Goal: Submit feedback/report problem

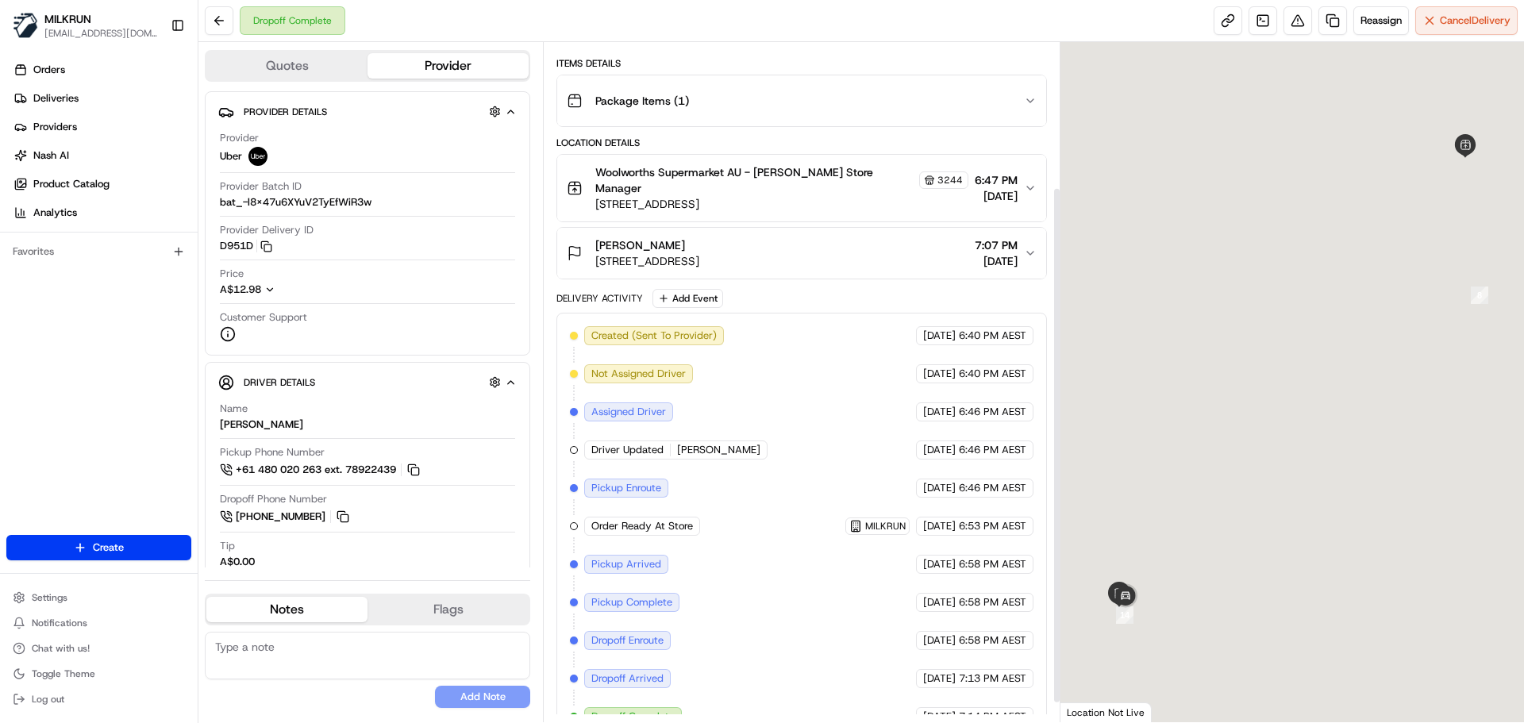
scroll to position [215, 0]
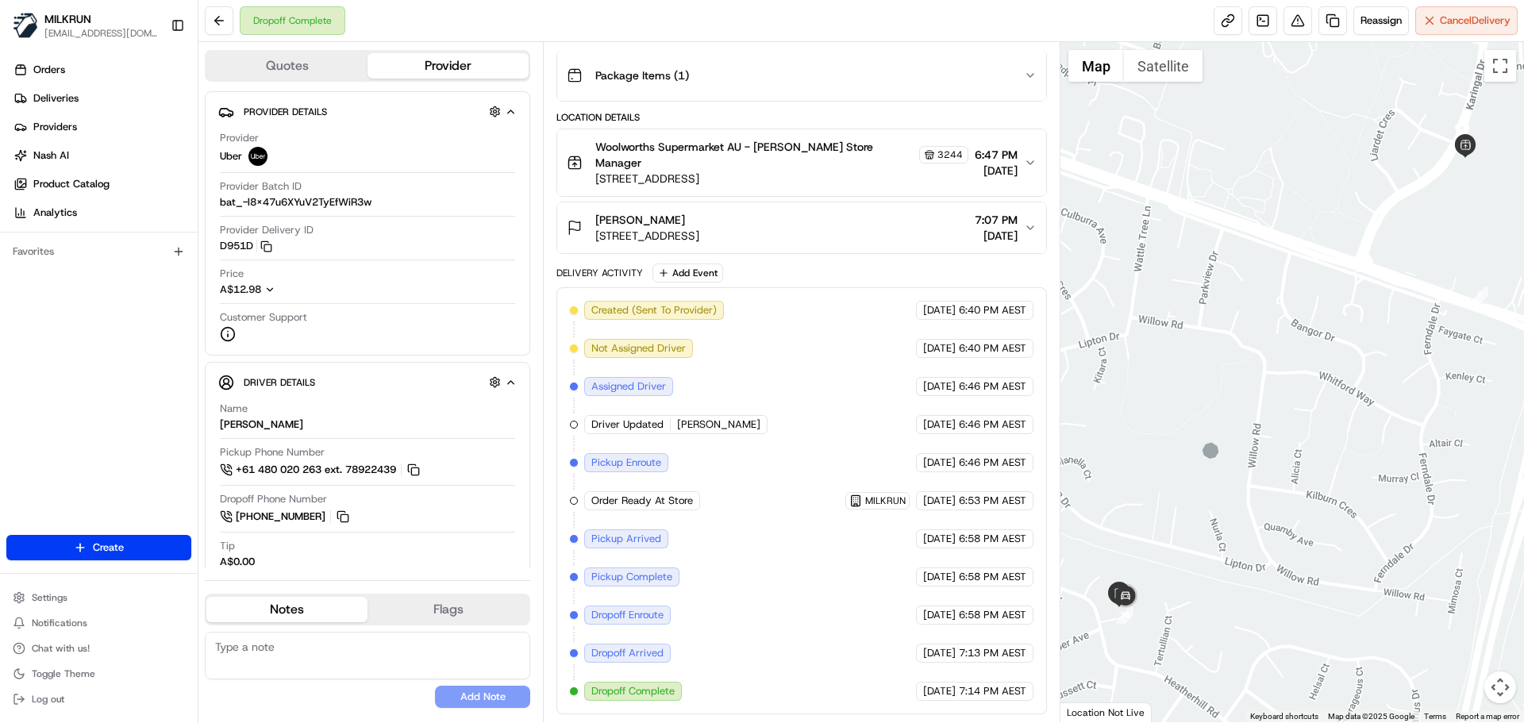
click at [1229, 348] on div at bounding box center [1292, 382] width 464 height 680
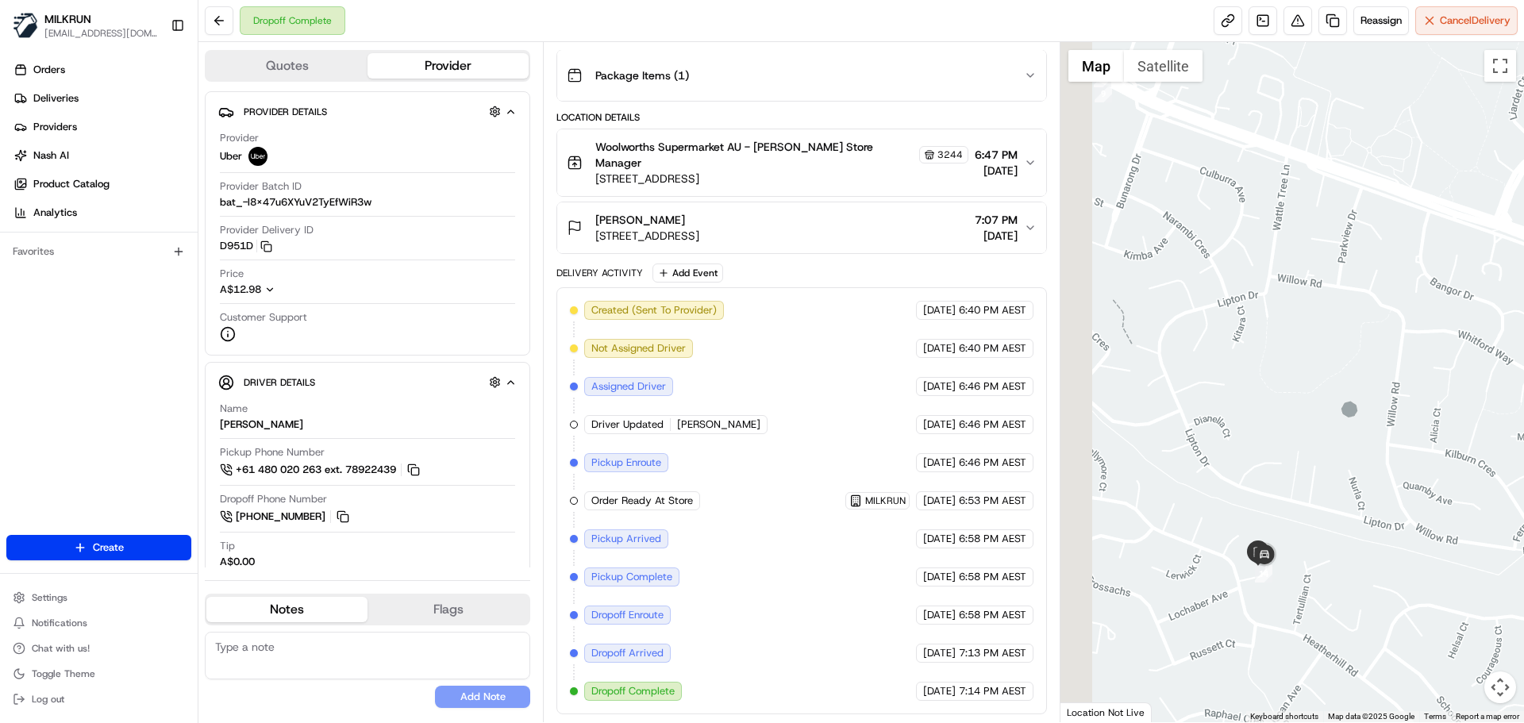
drag, startPoint x: 1301, startPoint y: 434, endPoint x: 1297, endPoint y: 410, distance: 24.1
click at [1297, 409] on div at bounding box center [1292, 382] width 464 height 680
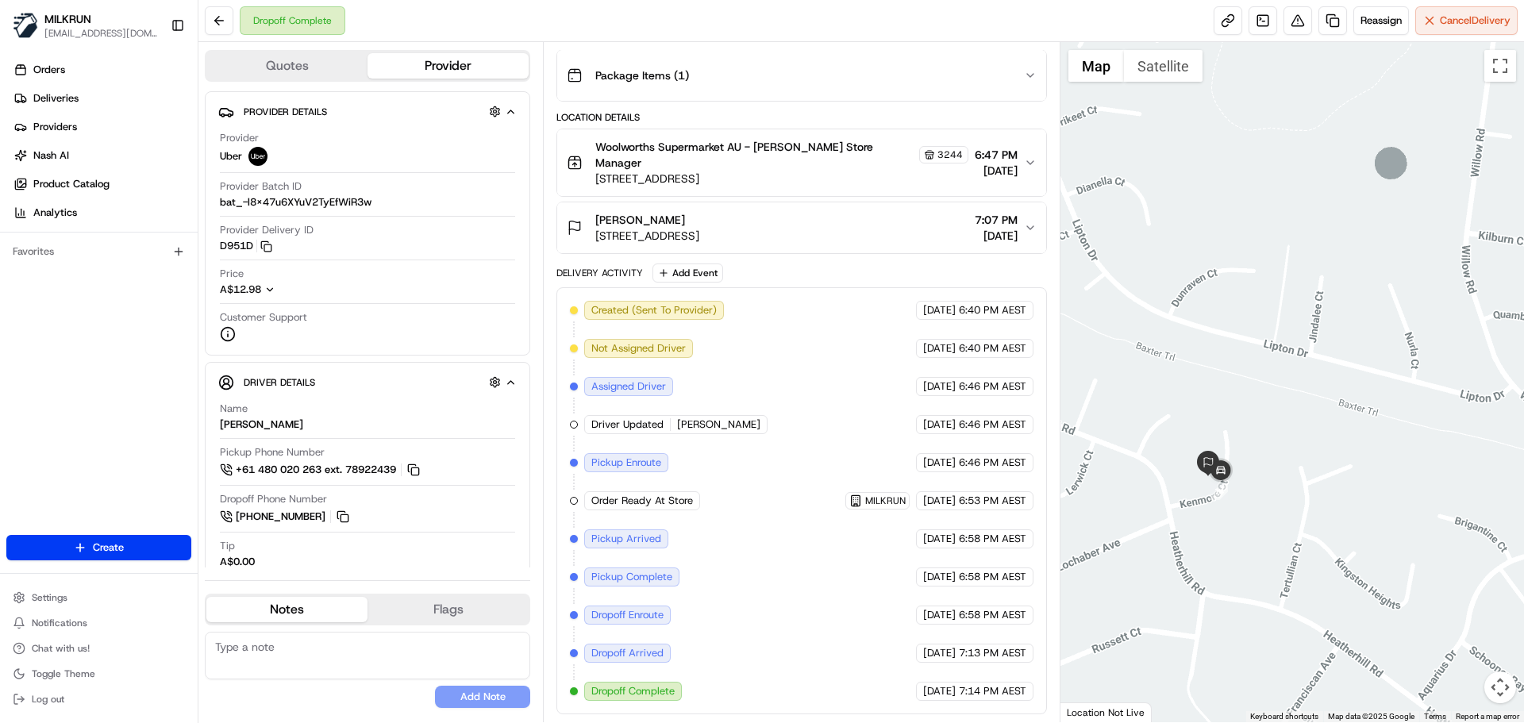
drag, startPoint x: 1287, startPoint y: 367, endPoint x: 1279, endPoint y: 348, distance: 21.4
click at [1282, 344] on div at bounding box center [1292, 382] width 464 height 680
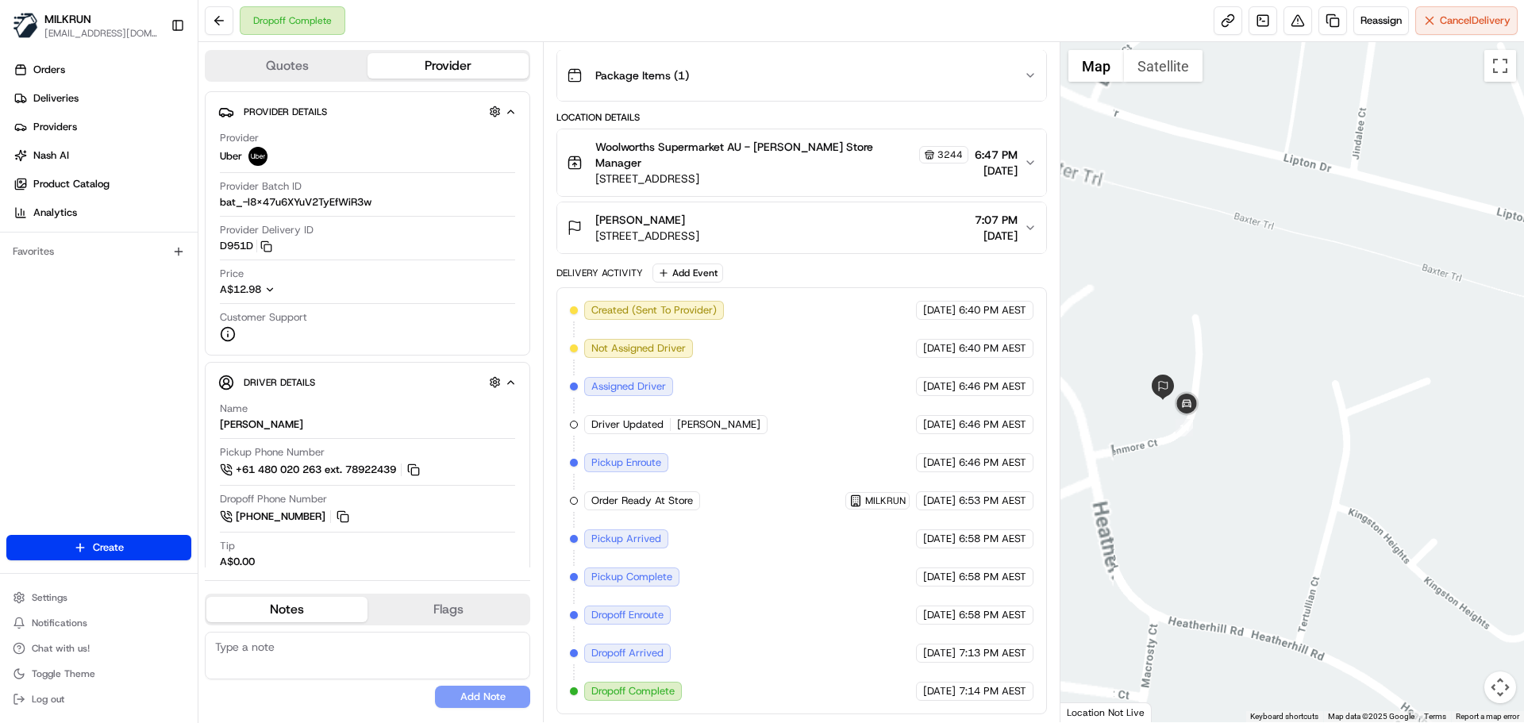
drag, startPoint x: 1286, startPoint y: 396, endPoint x: 1378, endPoint y: 431, distance: 98.5
click at [1378, 431] on div at bounding box center [1292, 382] width 464 height 680
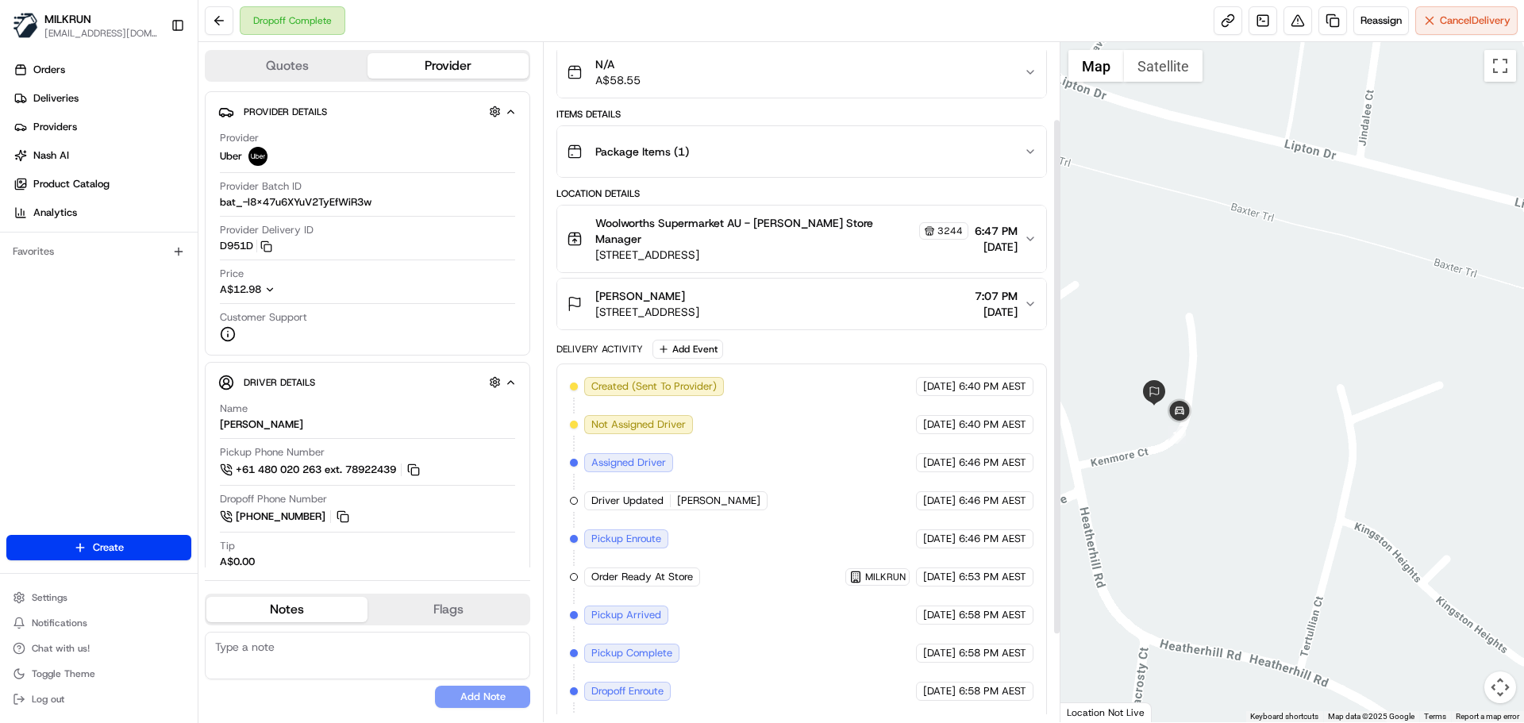
scroll to position [0, 0]
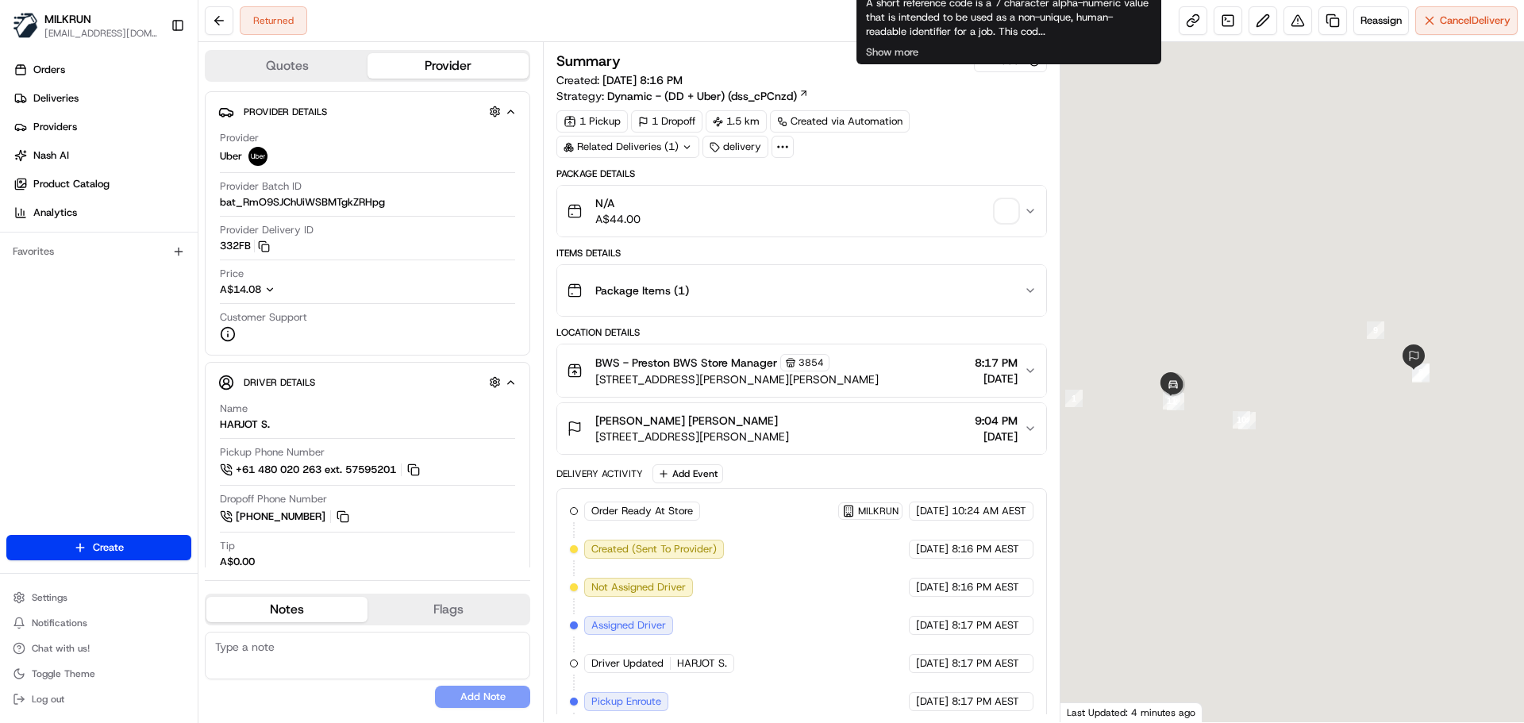
scroll to position [239, 0]
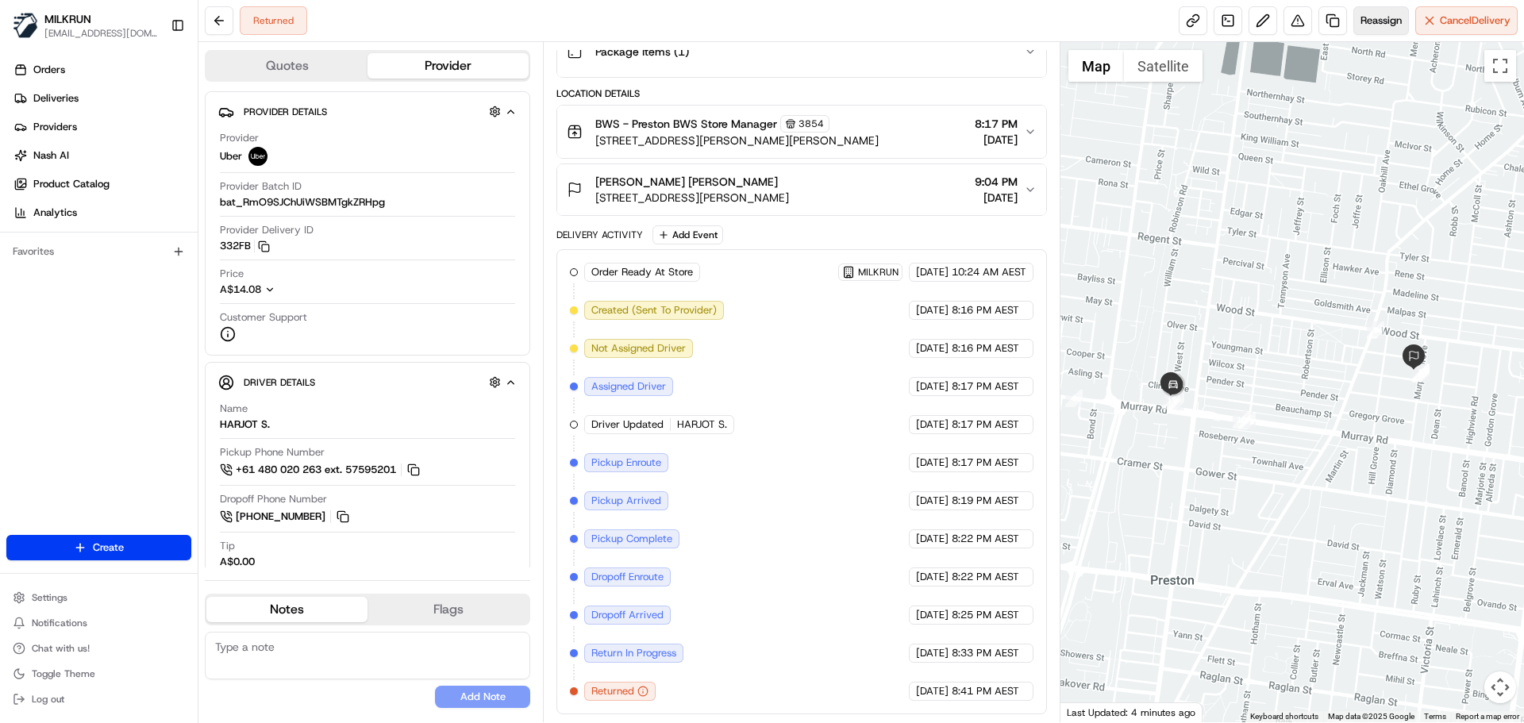
click at [1381, 21] on span "Reassign" at bounding box center [1380, 20] width 41 height 14
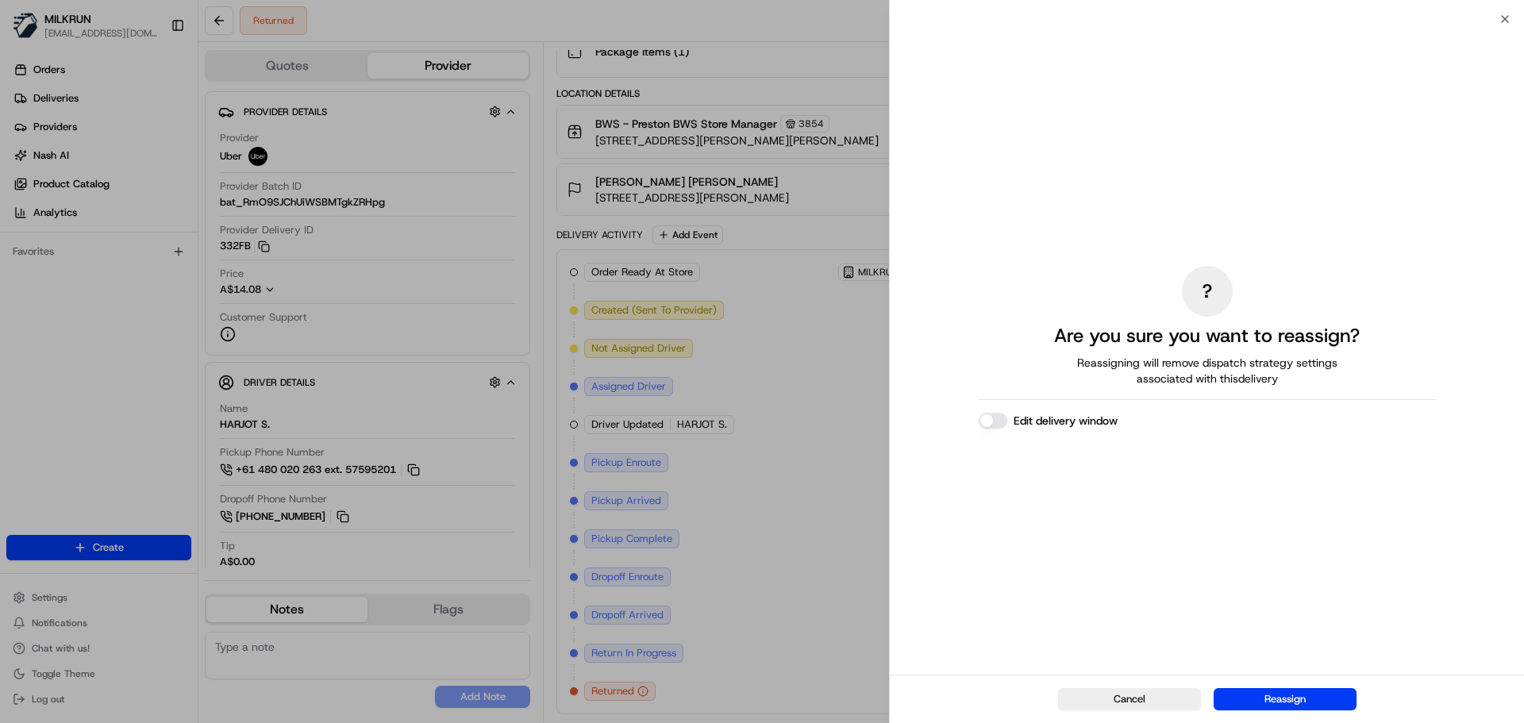
drag, startPoint x: 675, startPoint y: 284, endPoint x: 767, endPoint y: 502, distance: 236.1
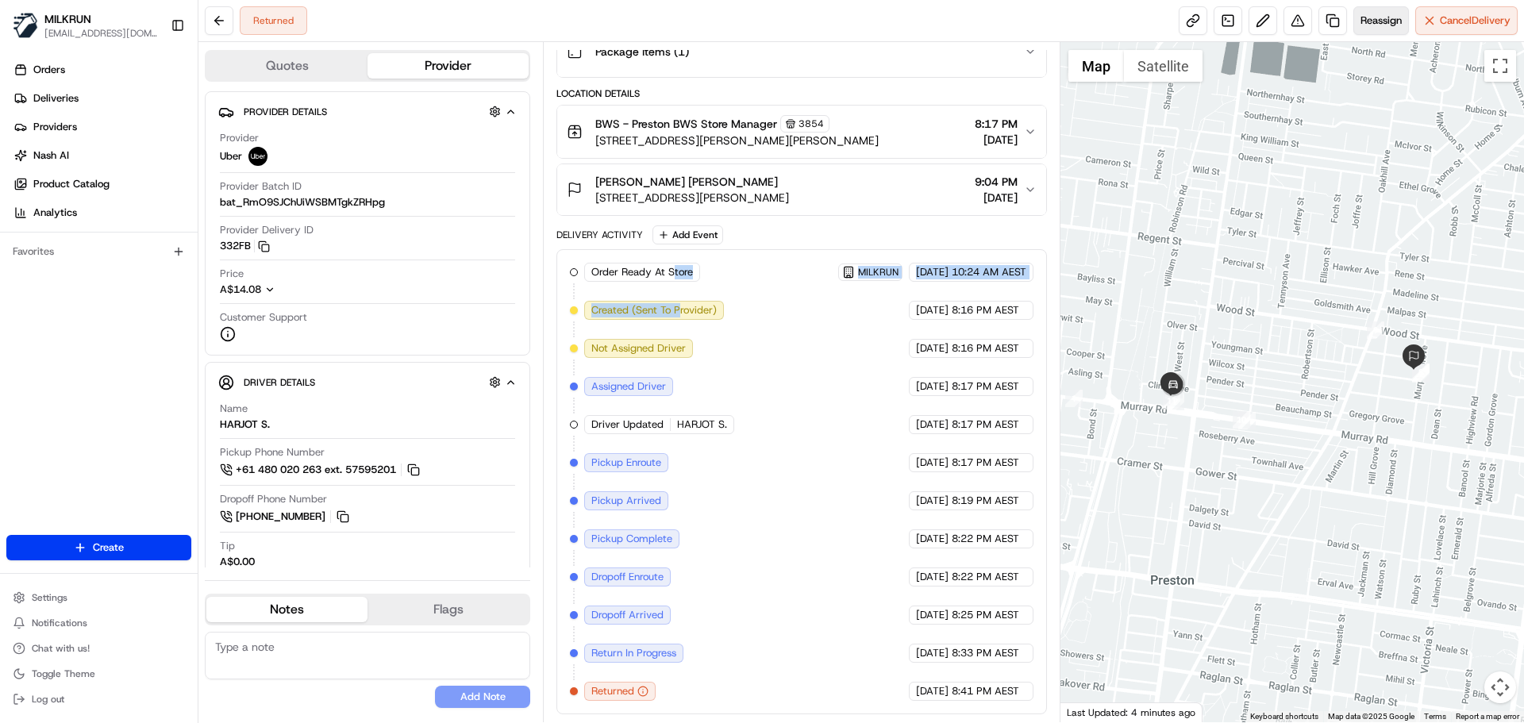
click at [1379, 17] on span "Reassign" at bounding box center [1380, 20] width 41 height 14
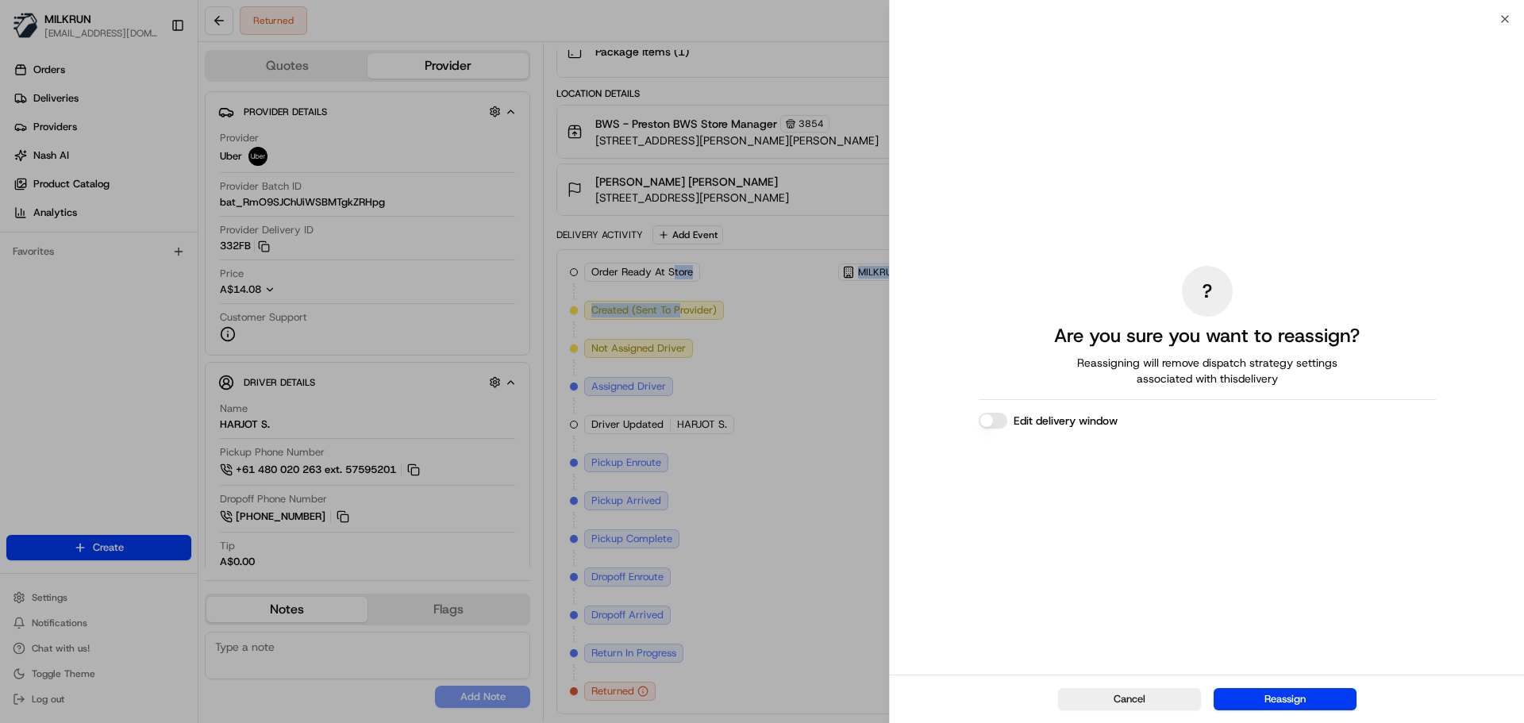
drag, startPoint x: 1267, startPoint y: 703, endPoint x: 1063, endPoint y: 517, distance: 275.8
click at [1265, 702] on button "Reassign" at bounding box center [1284, 699] width 143 height 22
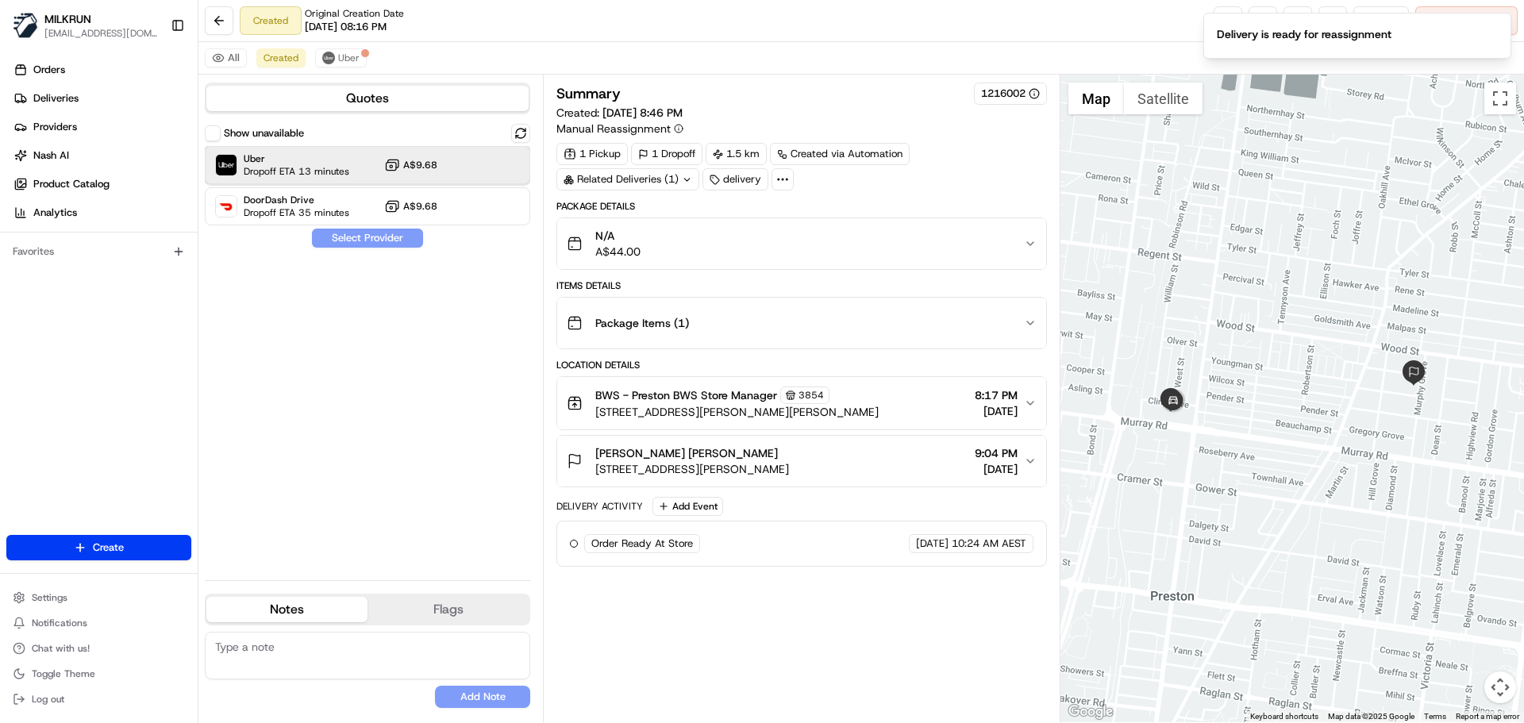
click at [273, 162] on span "Uber" at bounding box center [297, 158] width 106 height 13
drag, startPoint x: 356, startPoint y: 243, endPoint x: 278, endPoint y: 33, distance: 224.5
click at [356, 240] on button "Assign Provider" at bounding box center [367, 238] width 113 height 19
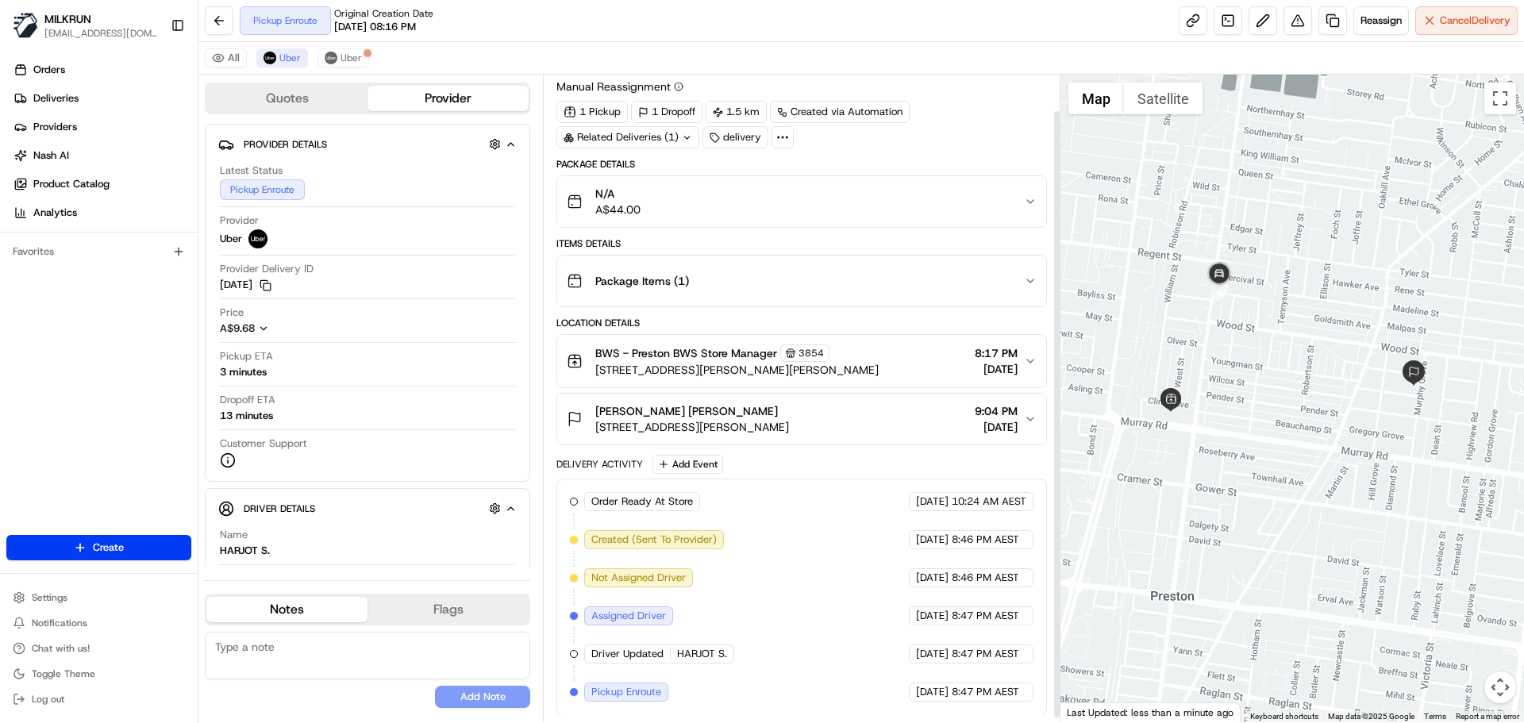
scroll to position [43, 0]
click at [1028, 417] on icon "button" at bounding box center [1030, 418] width 13 height 13
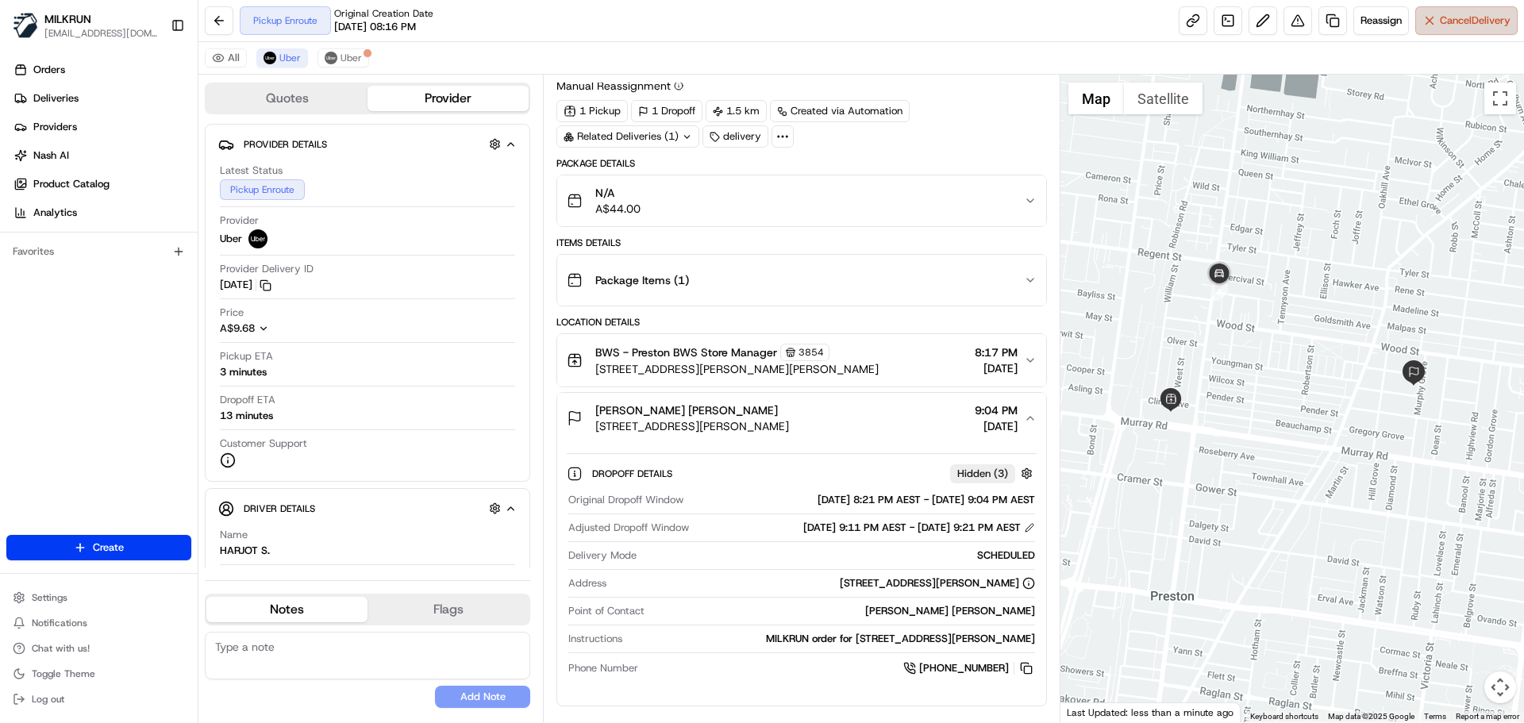
click at [1452, 6] on button "Cancel Delivery" at bounding box center [1466, 20] width 102 height 29
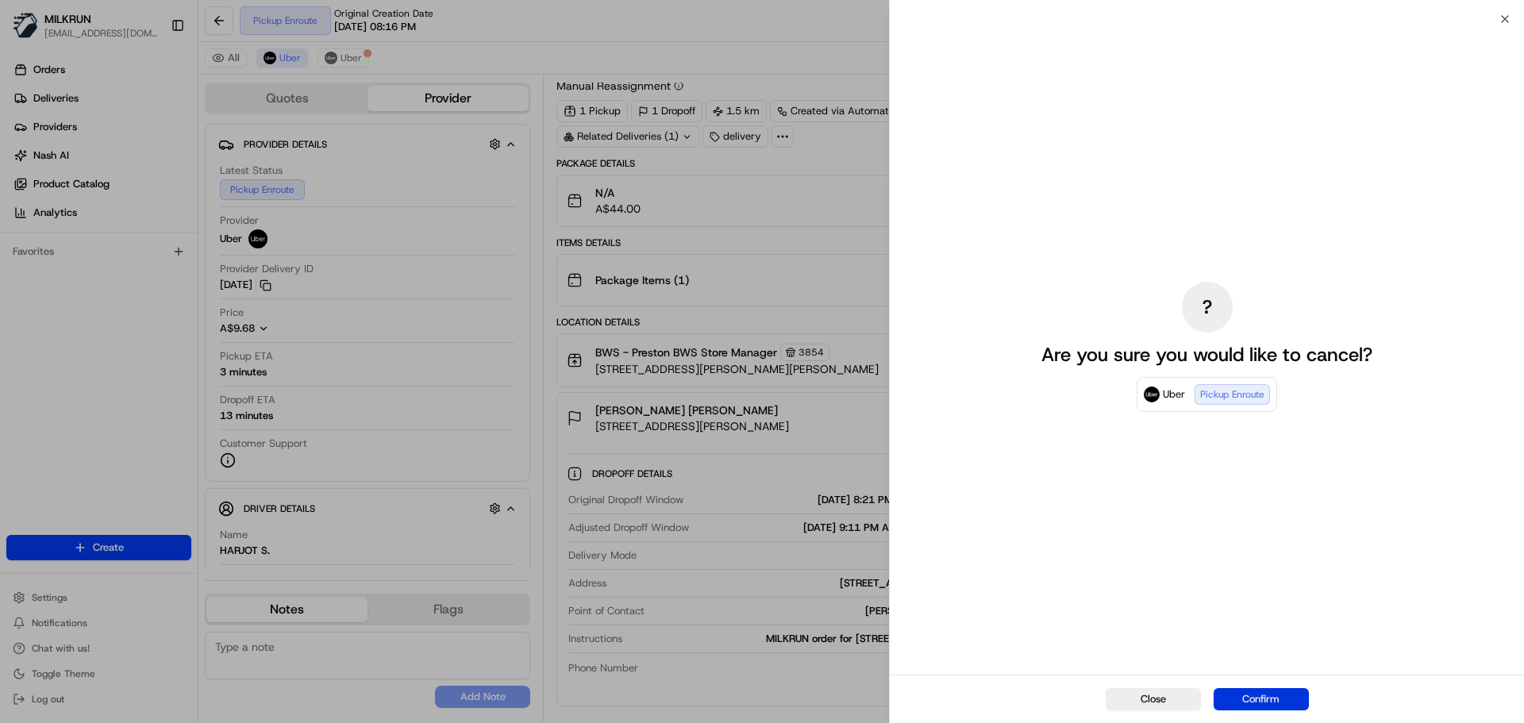
click at [1269, 709] on button "Confirm" at bounding box center [1260, 699] width 95 height 22
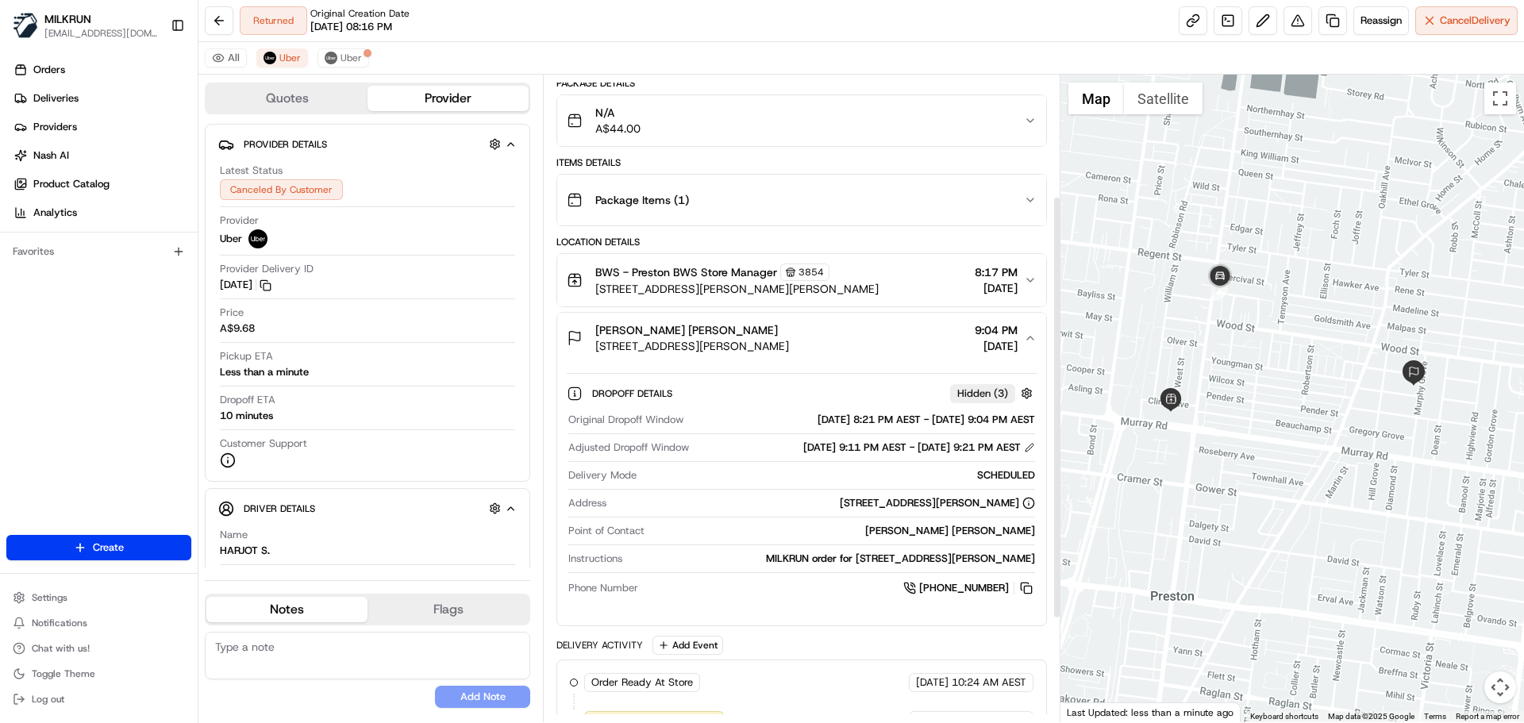
scroll to position [122, 0]
click at [1185, 15] on link at bounding box center [1193, 20] width 29 height 29
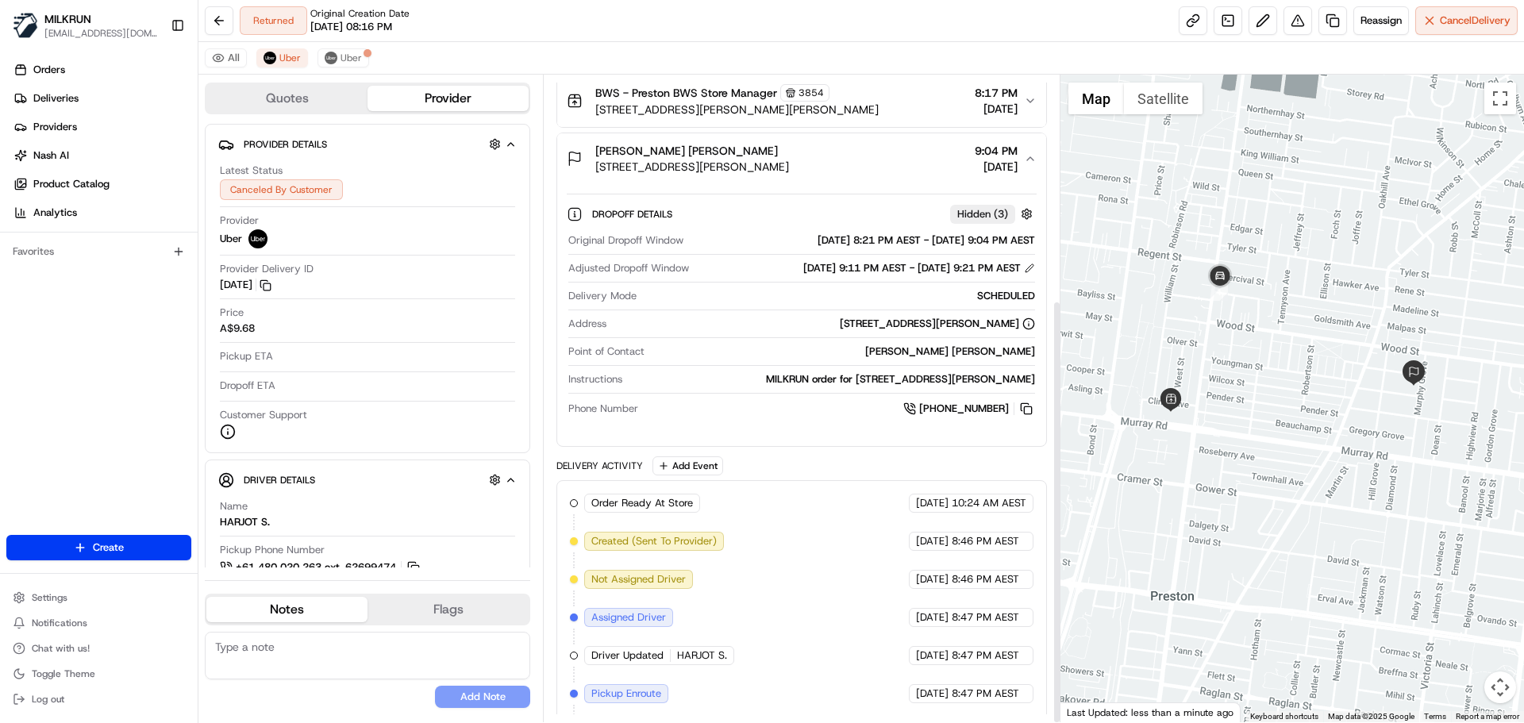
scroll to position [263, 0]
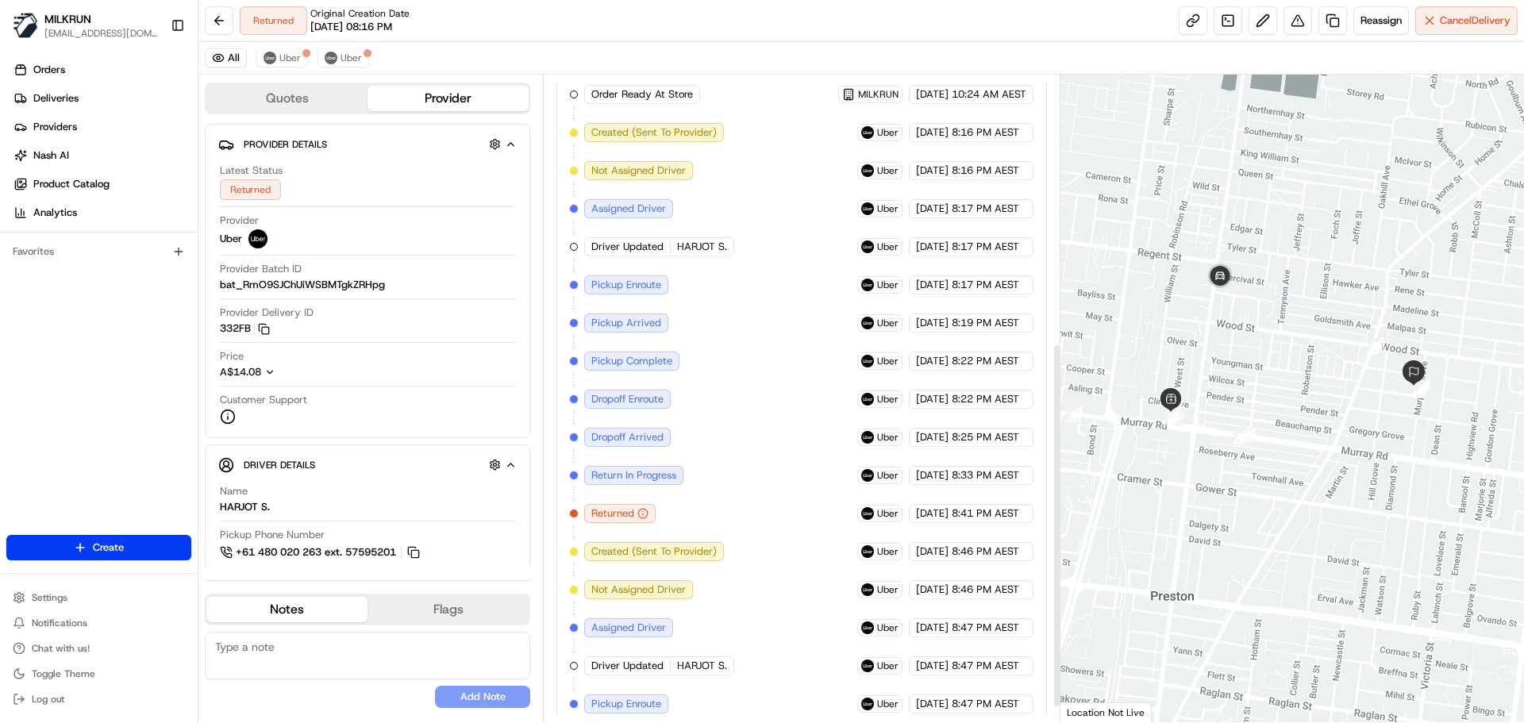
scroll to position [500, 0]
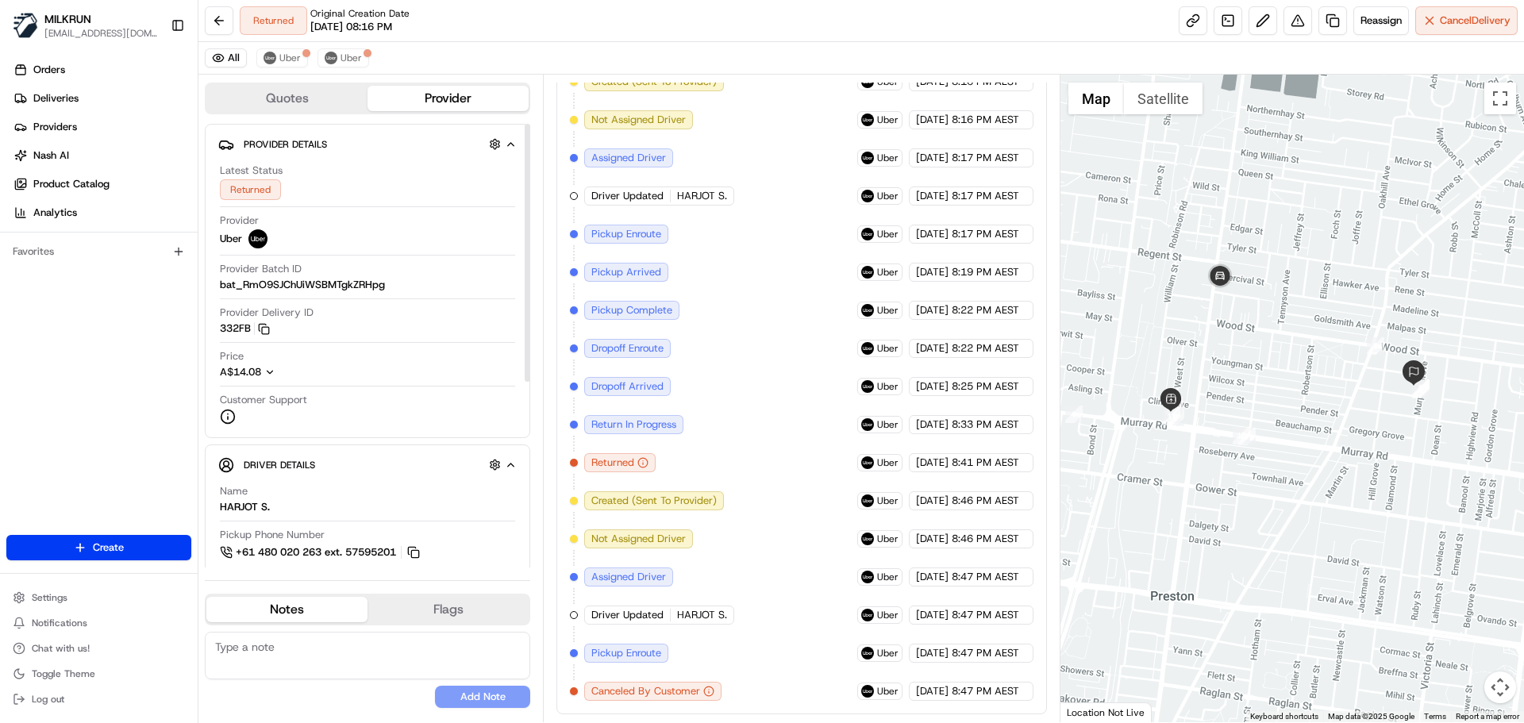
drag, startPoint x: 871, startPoint y: 418, endPoint x: 852, endPoint y: 386, distance: 37.7
click at [282, 55] on span "Uber" at bounding box center [289, 58] width 21 height 13
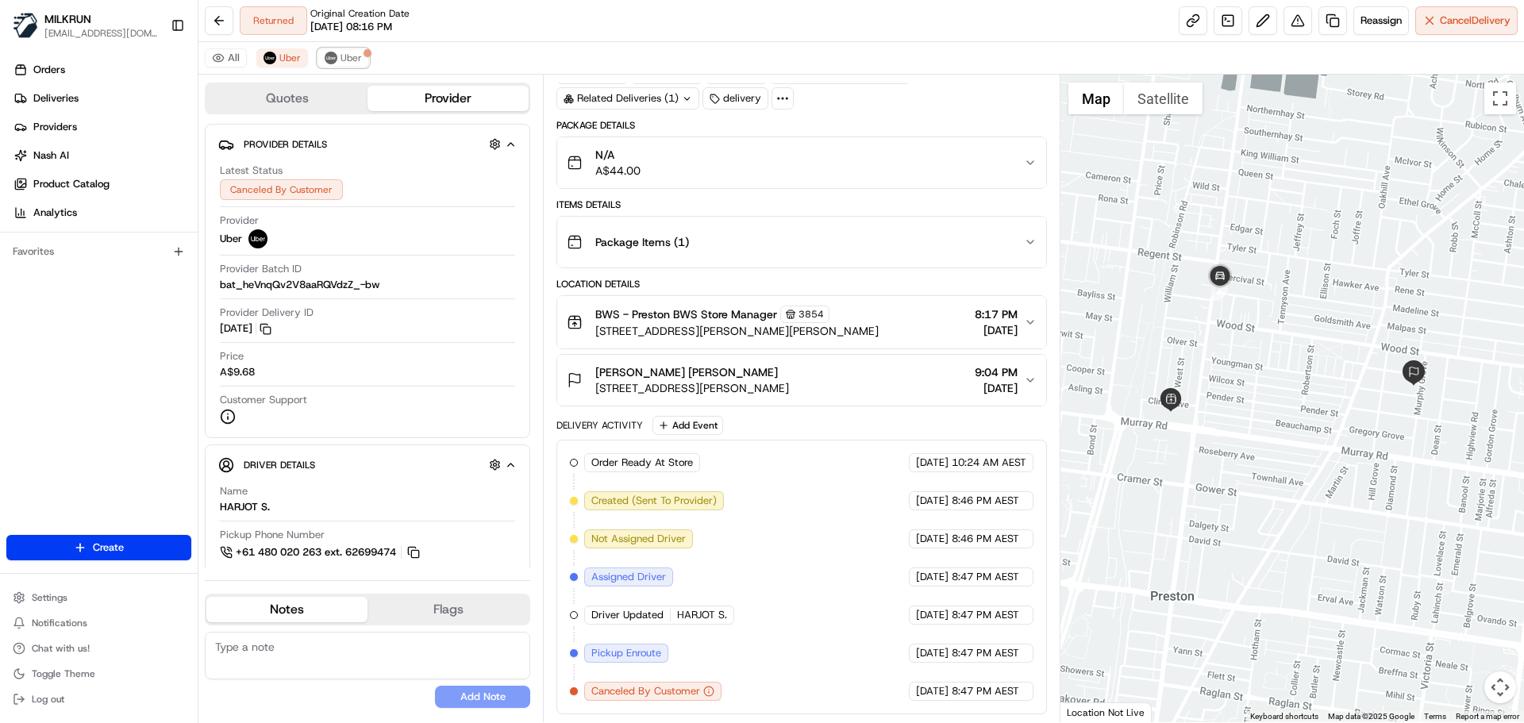
drag, startPoint x: 352, startPoint y: 56, endPoint x: 571, endPoint y: 267, distance: 303.1
click at [358, 60] on span "Uber" at bounding box center [350, 58] width 21 height 13
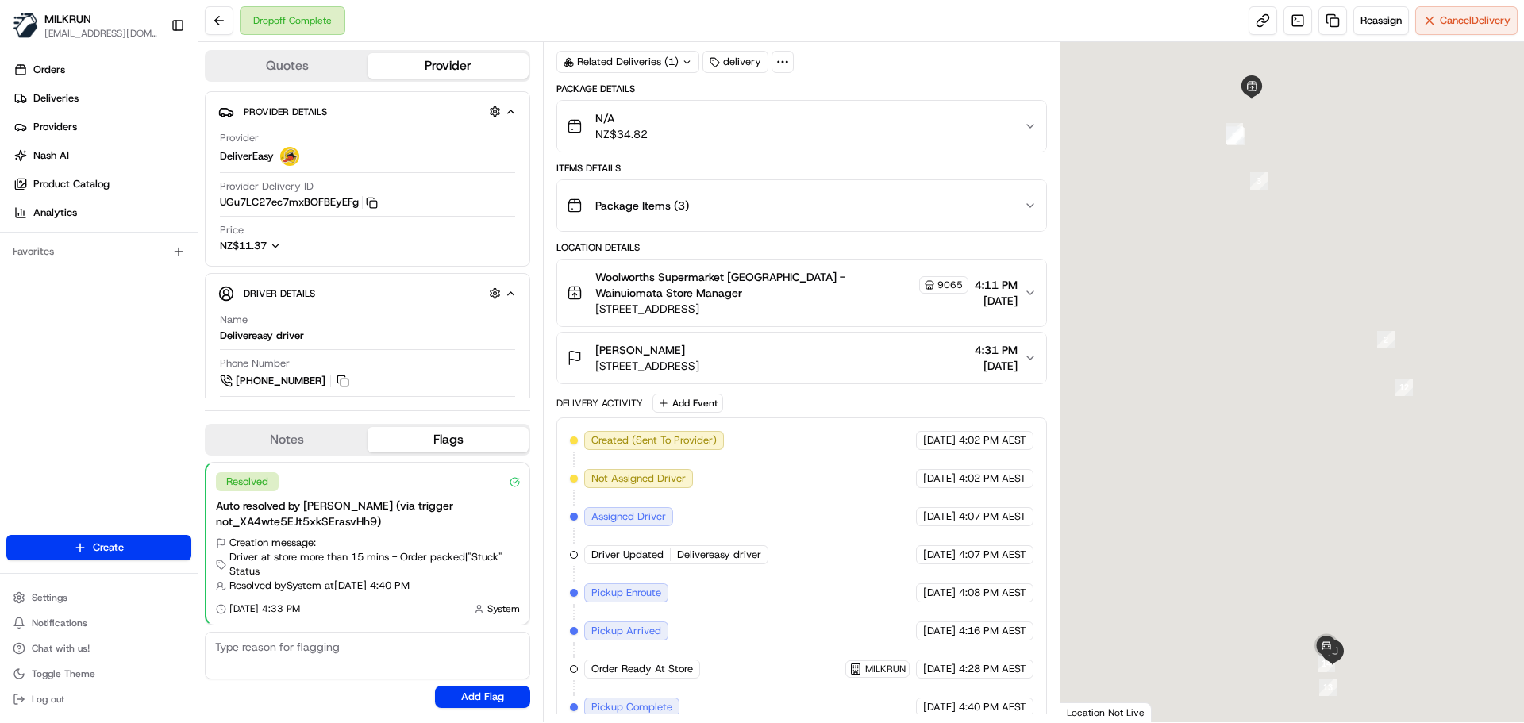
scroll to position [215, 0]
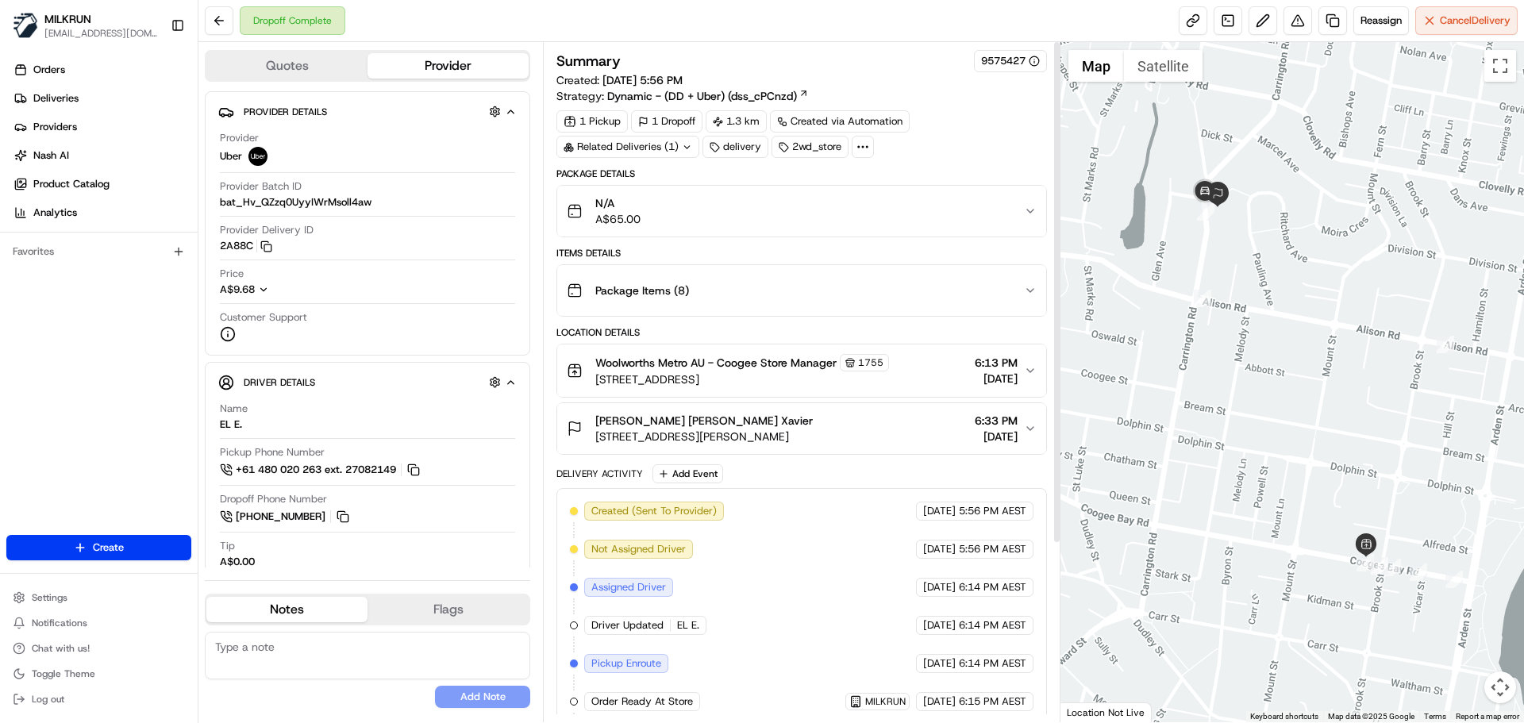
click at [663, 148] on div "Related Deliveries (1)" at bounding box center [627, 147] width 143 height 22
click at [1139, 263] on div at bounding box center [1292, 382] width 464 height 680
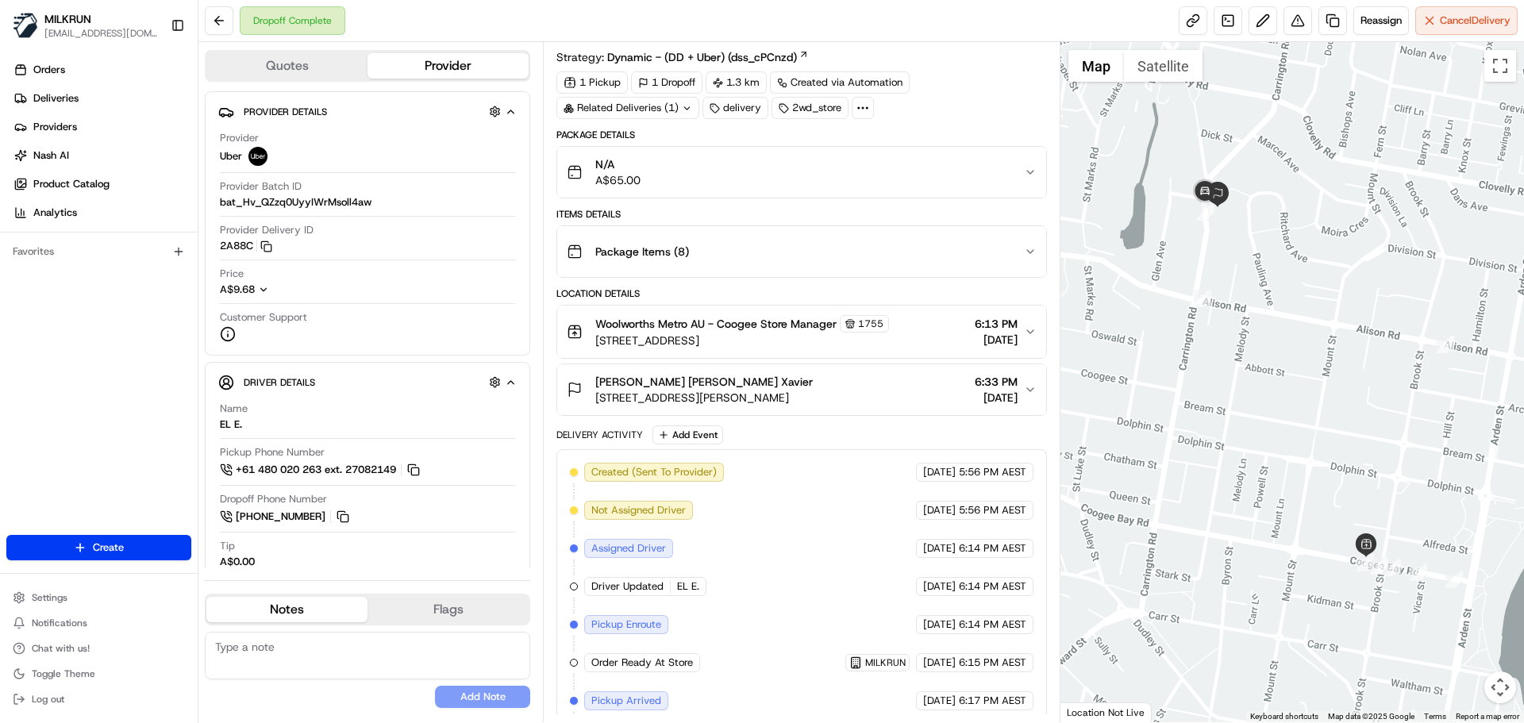
scroll to position [239, 0]
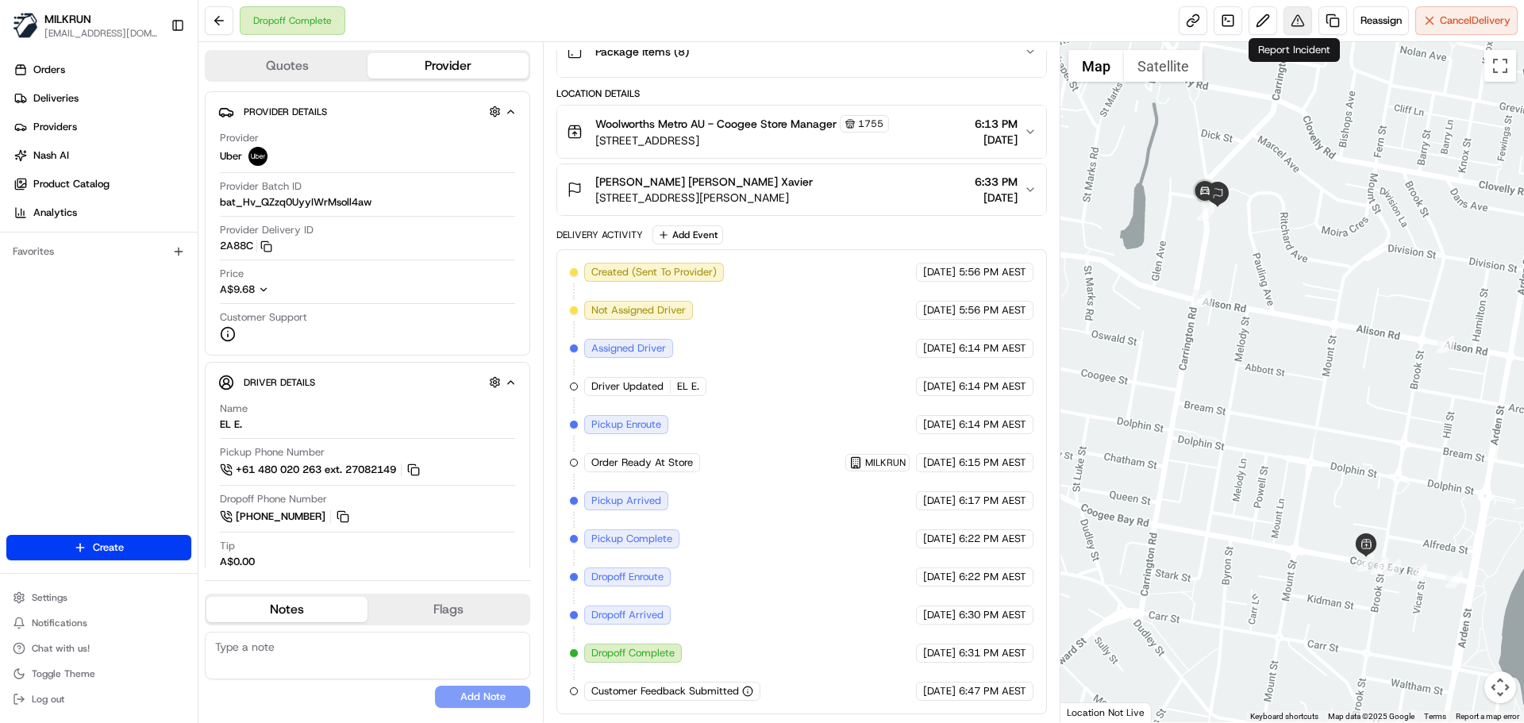
click at [1298, 17] on button at bounding box center [1297, 20] width 29 height 29
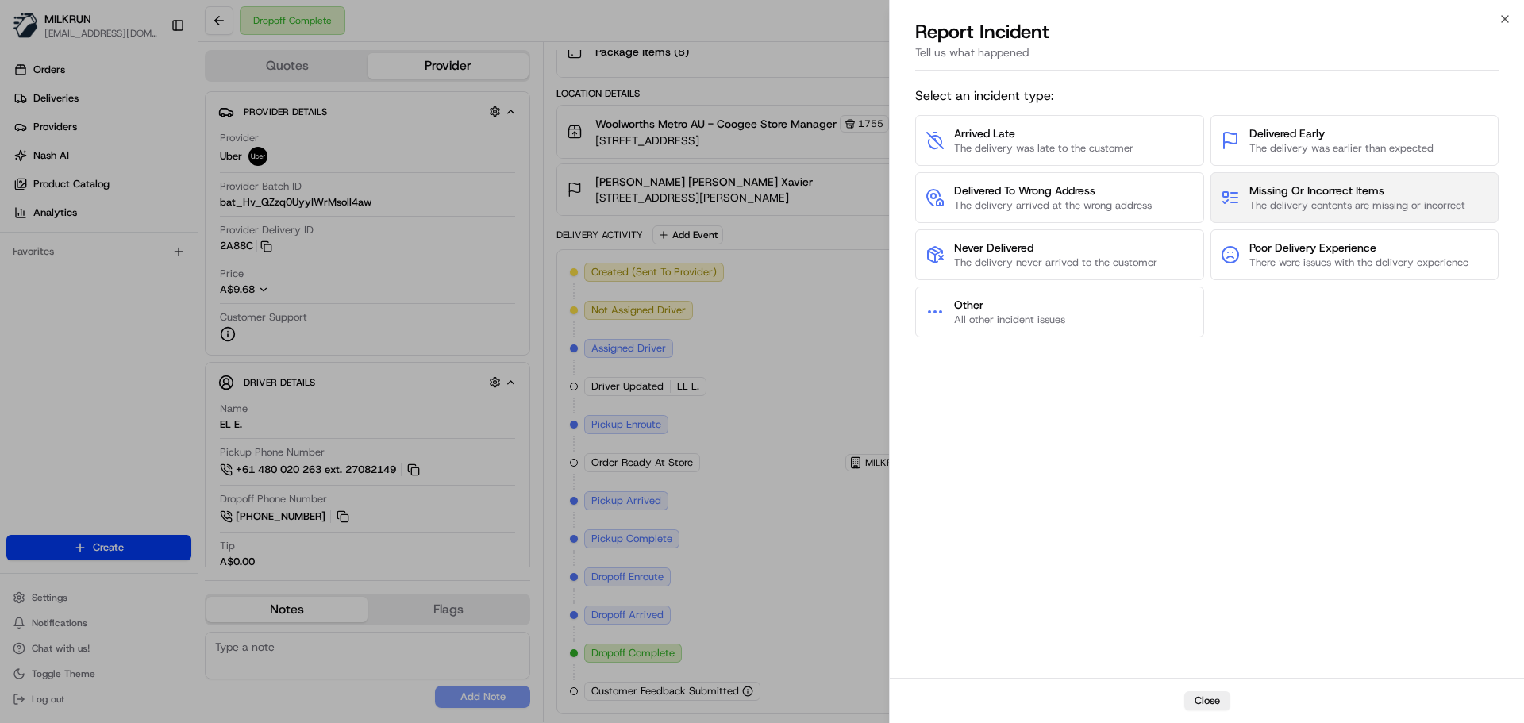
click at [1297, 186] on span "Missing Or Incorrect Items" at bounding box center [1357, 191] width 216 height 16
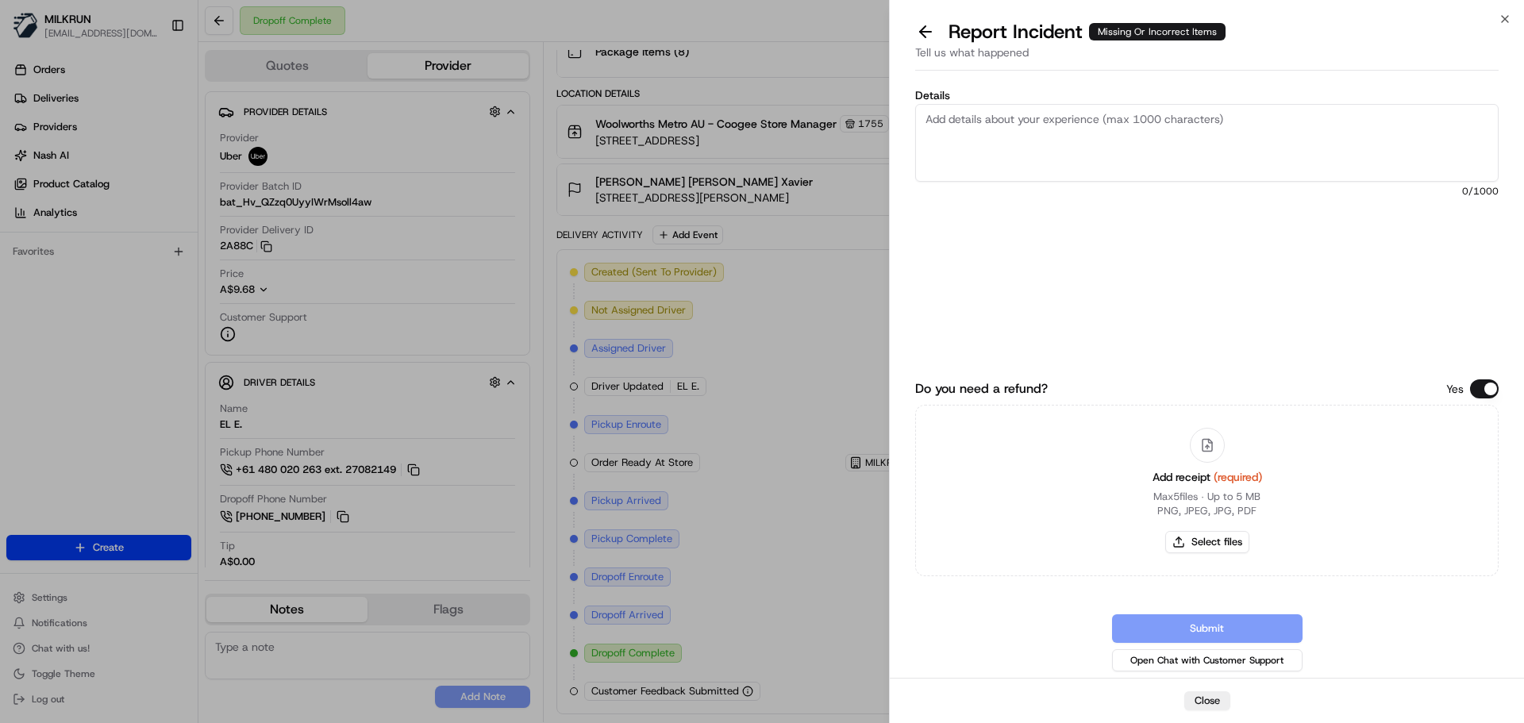
click at [982, 152] on textarea "Details" at bounding box center [1206, 143] width 583 height 78
paste textarea "*Cavendish Bananas Each: $4.75 Fresh Packham Pear Each: $3.30 Strawberries Punn…"
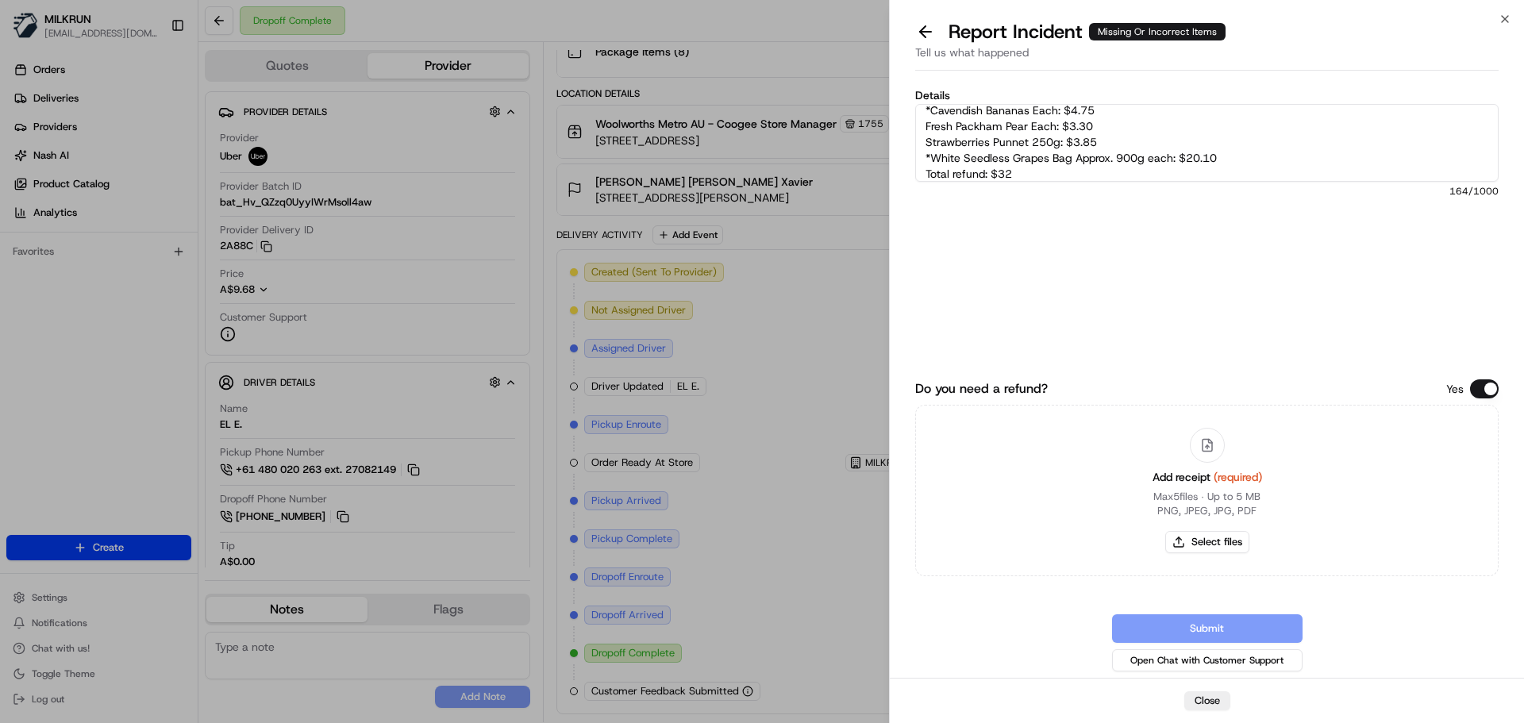
scroll to position [0, 0]
click at [928, 116] on textarea "*Cavendish Bananas Each: $4.75 Fresh Packham Pear Each: $3.30 Strawberries Punn…" at bounding box center [1206, 143] width 583 height 78
type textarea "Customer missing following items from their order and store confirmed they were…"
click at [1217, 548] on button "Select files" at bounding box center [1207, 542] width 84 height 22
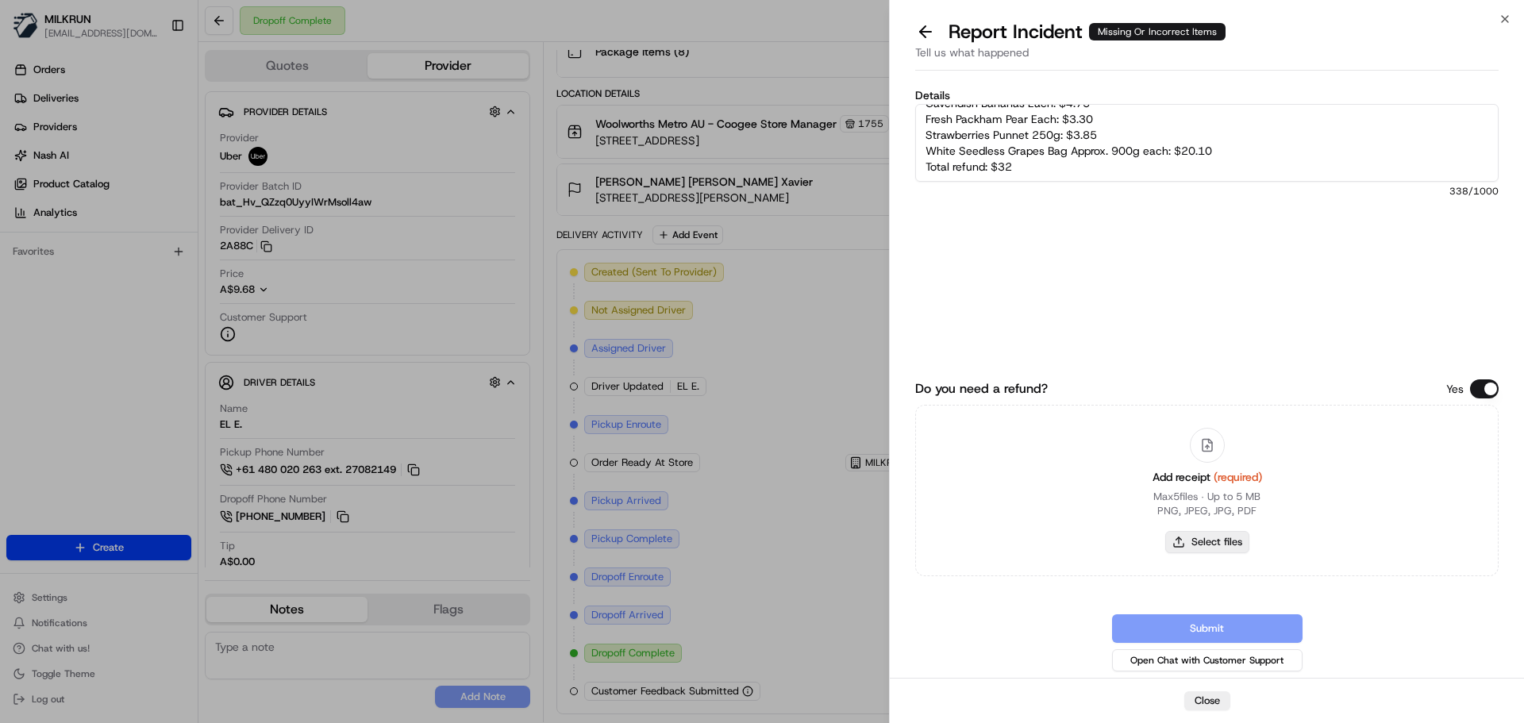
type input "C:\fakepath\Maria L inv.pdf"
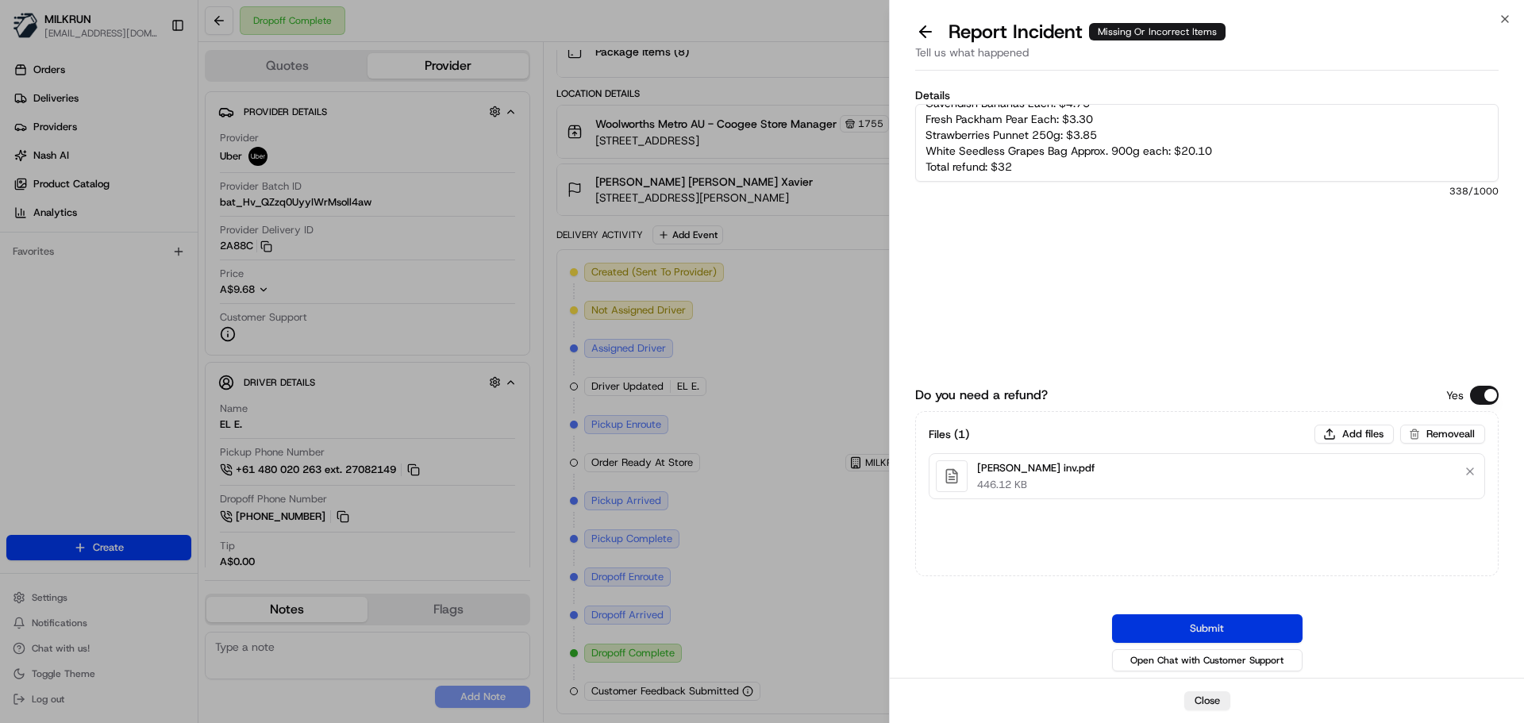
click at [1225, 630] on button "Submit" at bounding box center [1207, 628] width 190 height 29
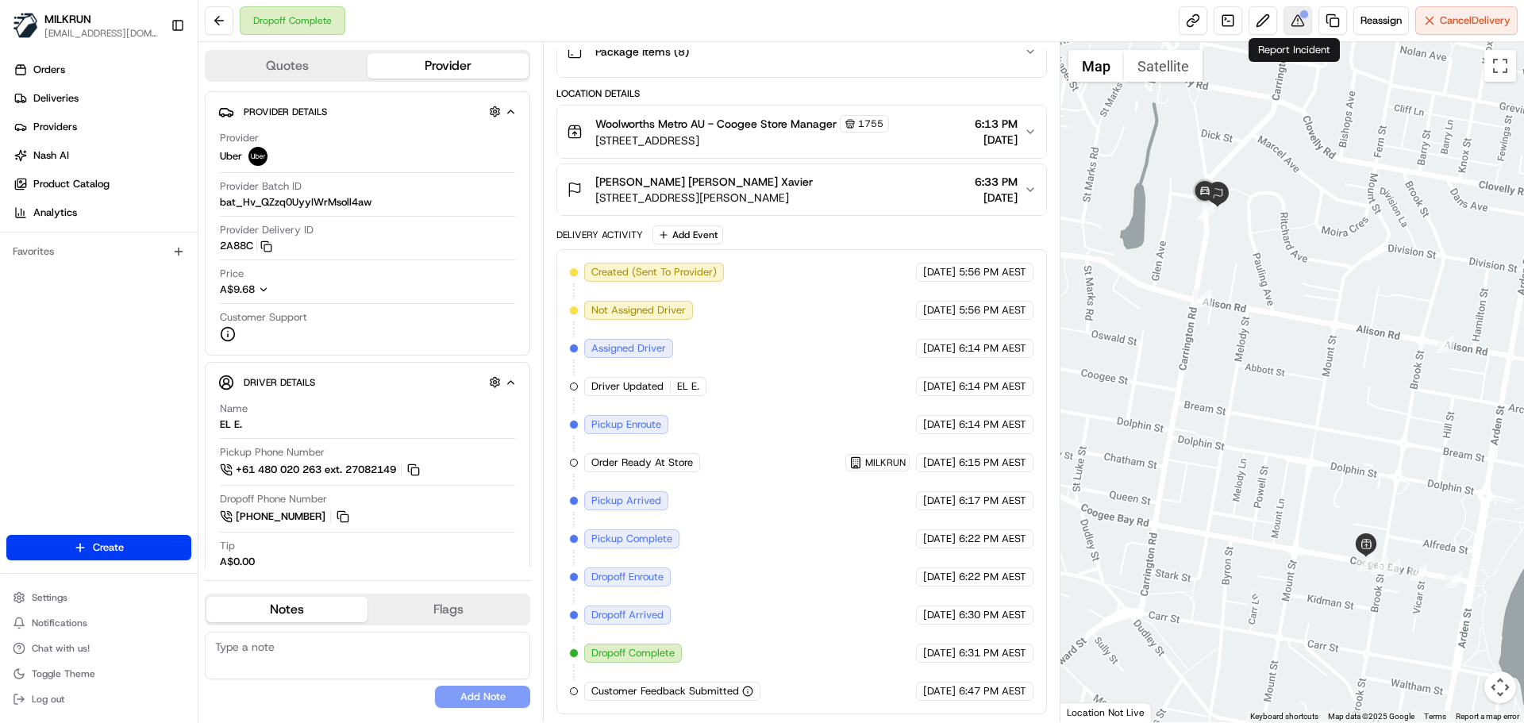
click at [1295, 19] on button at bounding box center [1297, 20] width 29 height 29
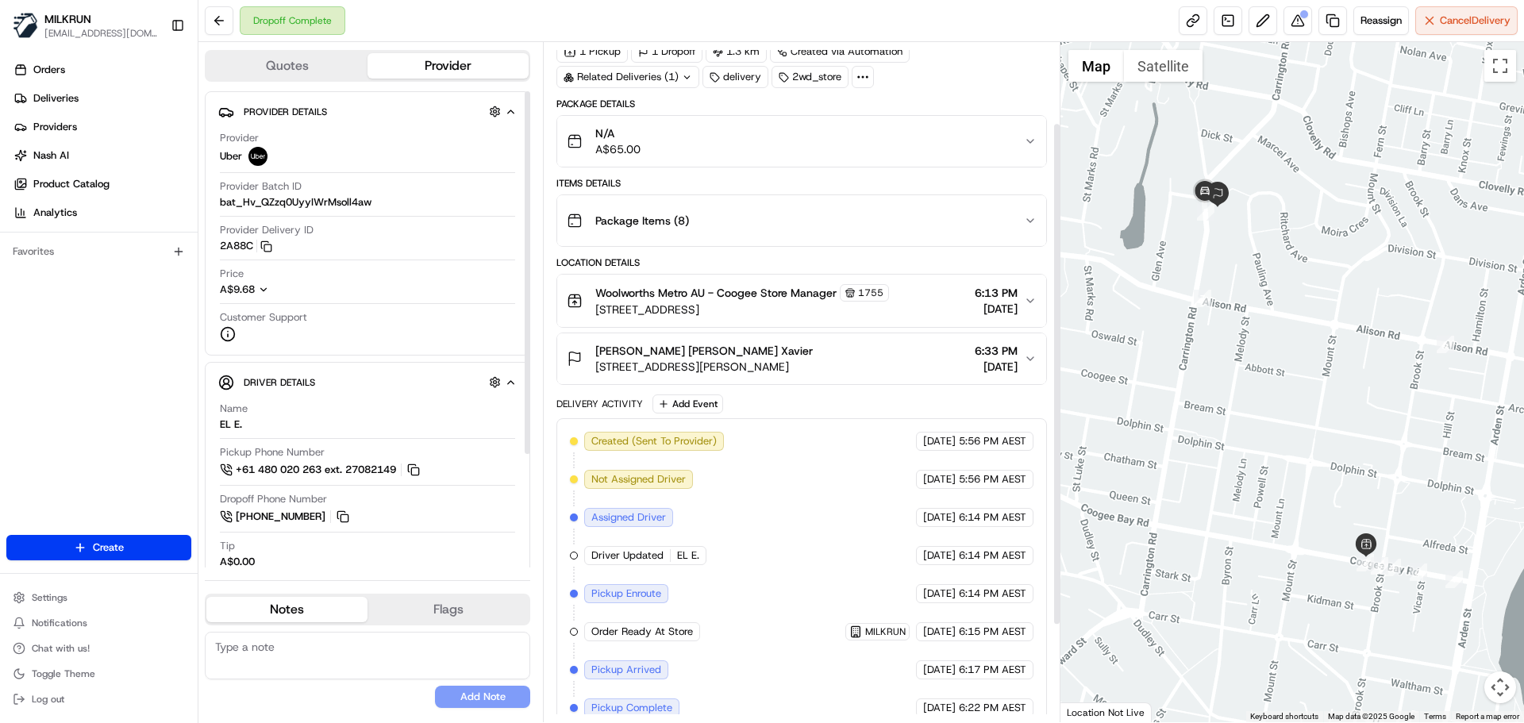
scroll to position [1, 0]
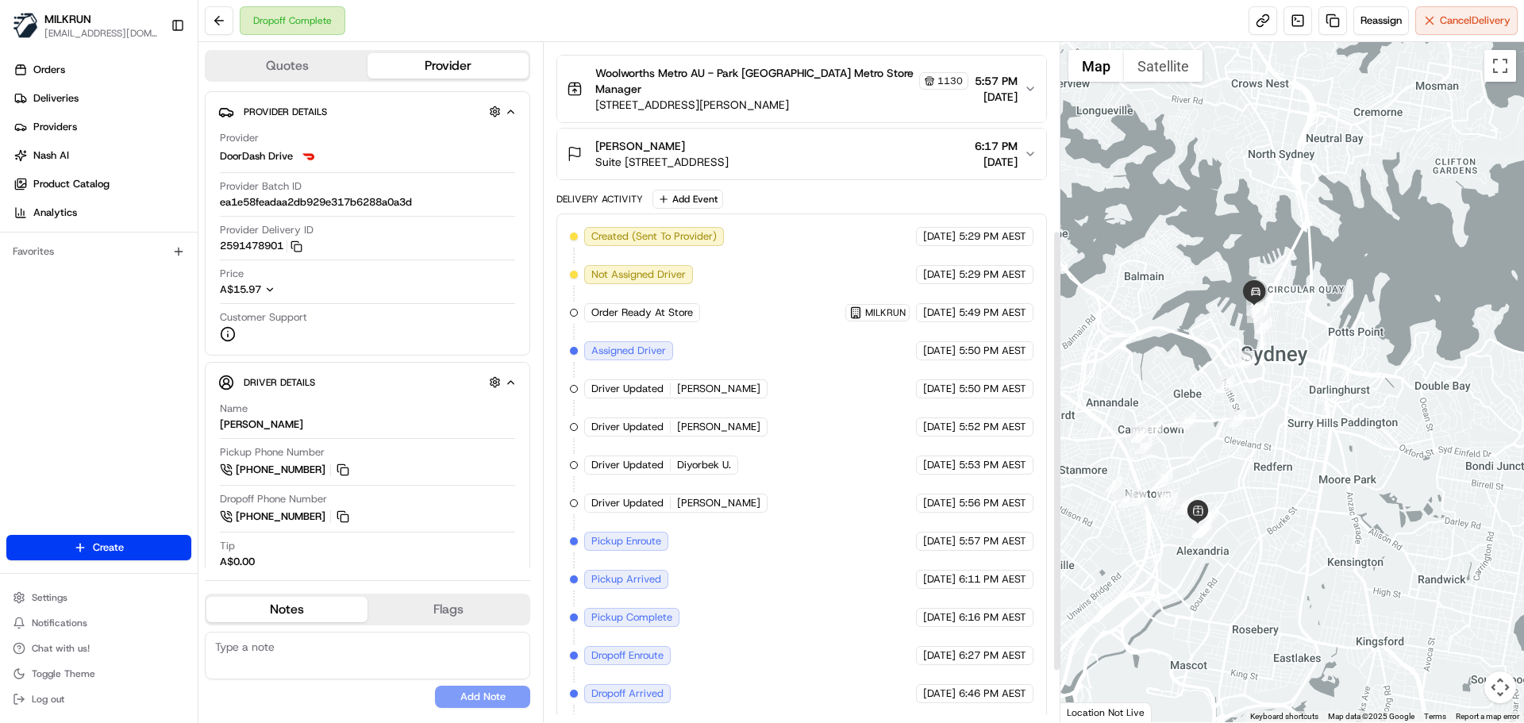
scroll to position [288, 0]
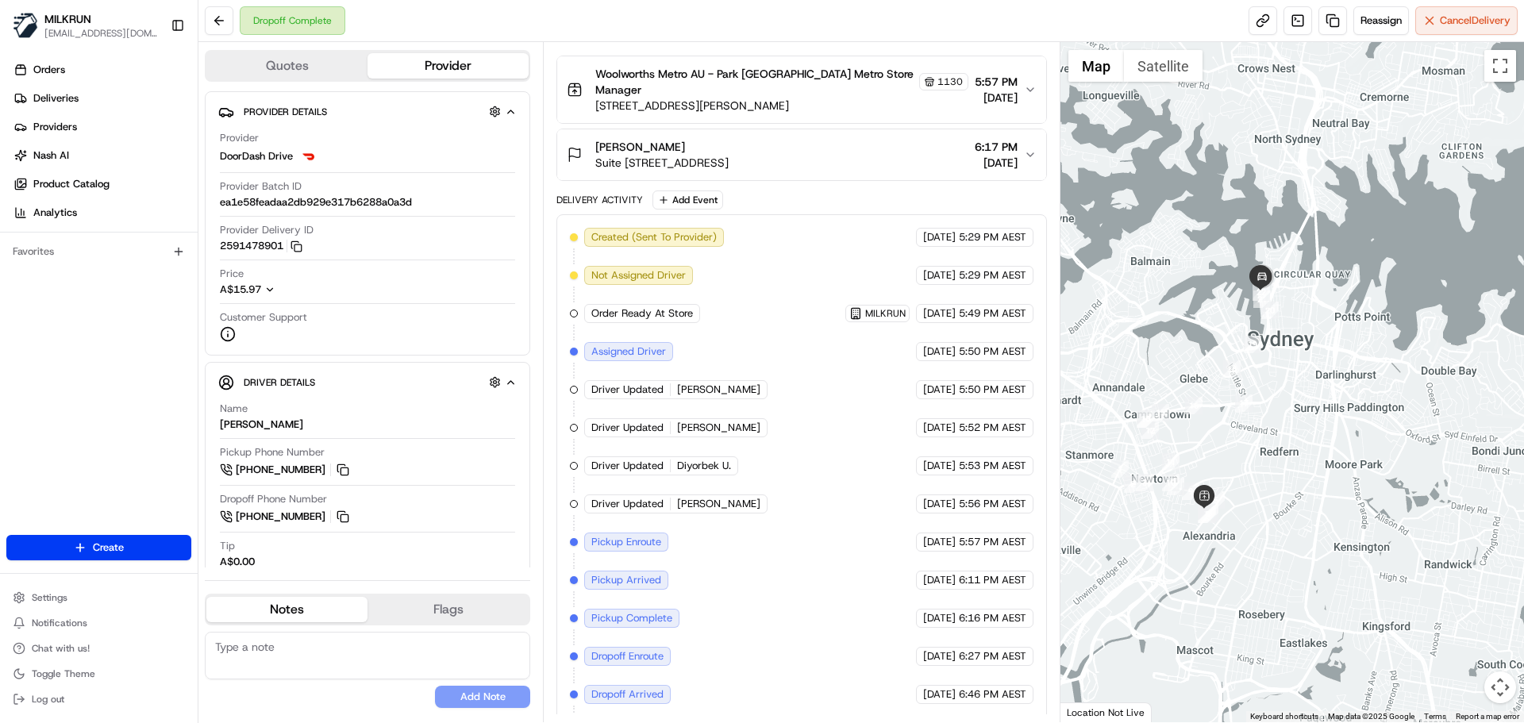
drag, startPoint x: 1285, startPoint y: 463, endPoint x: 1293, endPoint y: 416, distance: 47.5
click at [1293, 417] on div at bounding box center [1292, 382] width 464 height 680
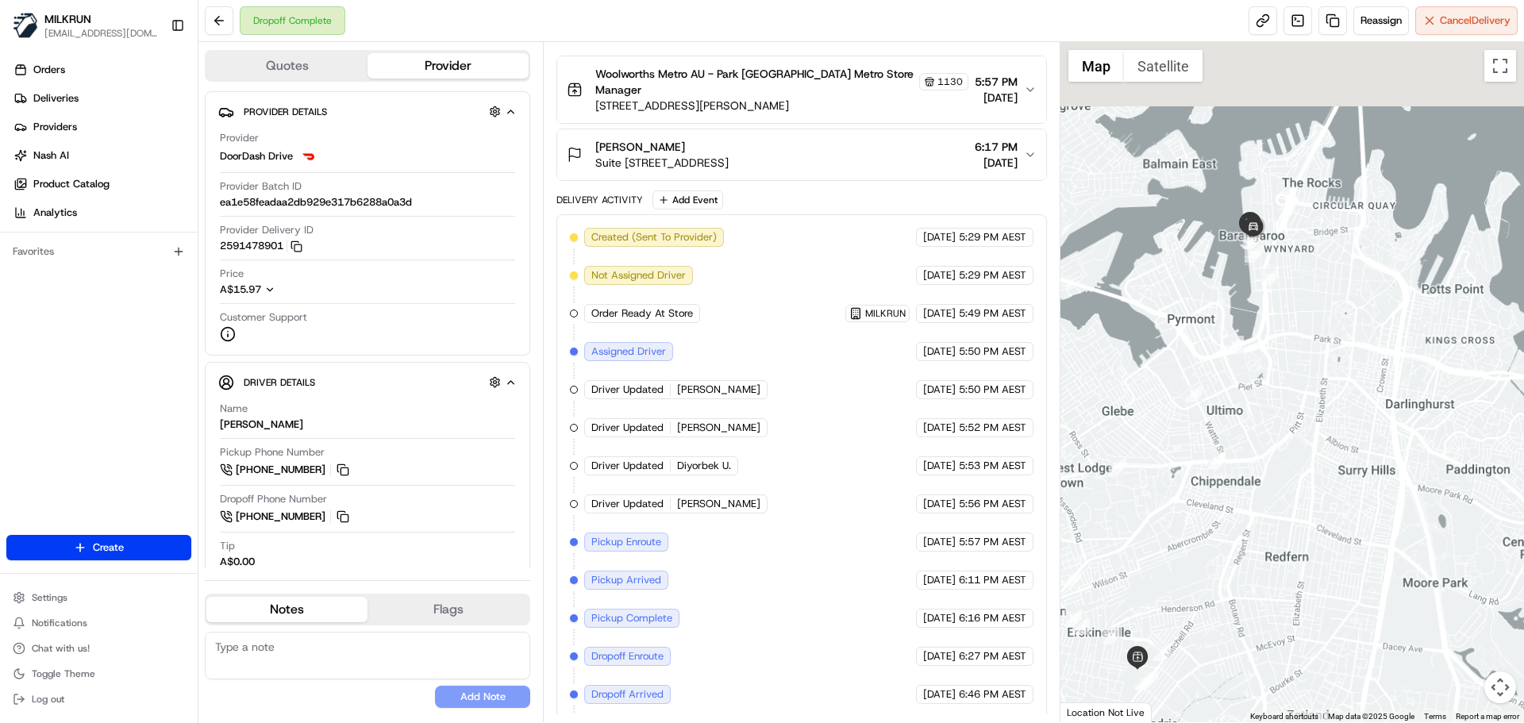
drag, startPoint x: 1276, startPoint y: 402, endPoint x: 1283, endPoint y: 631, distance: 228.7
click at [1282, 660] on div at bounding box center [1292, 382] width 464 height 680
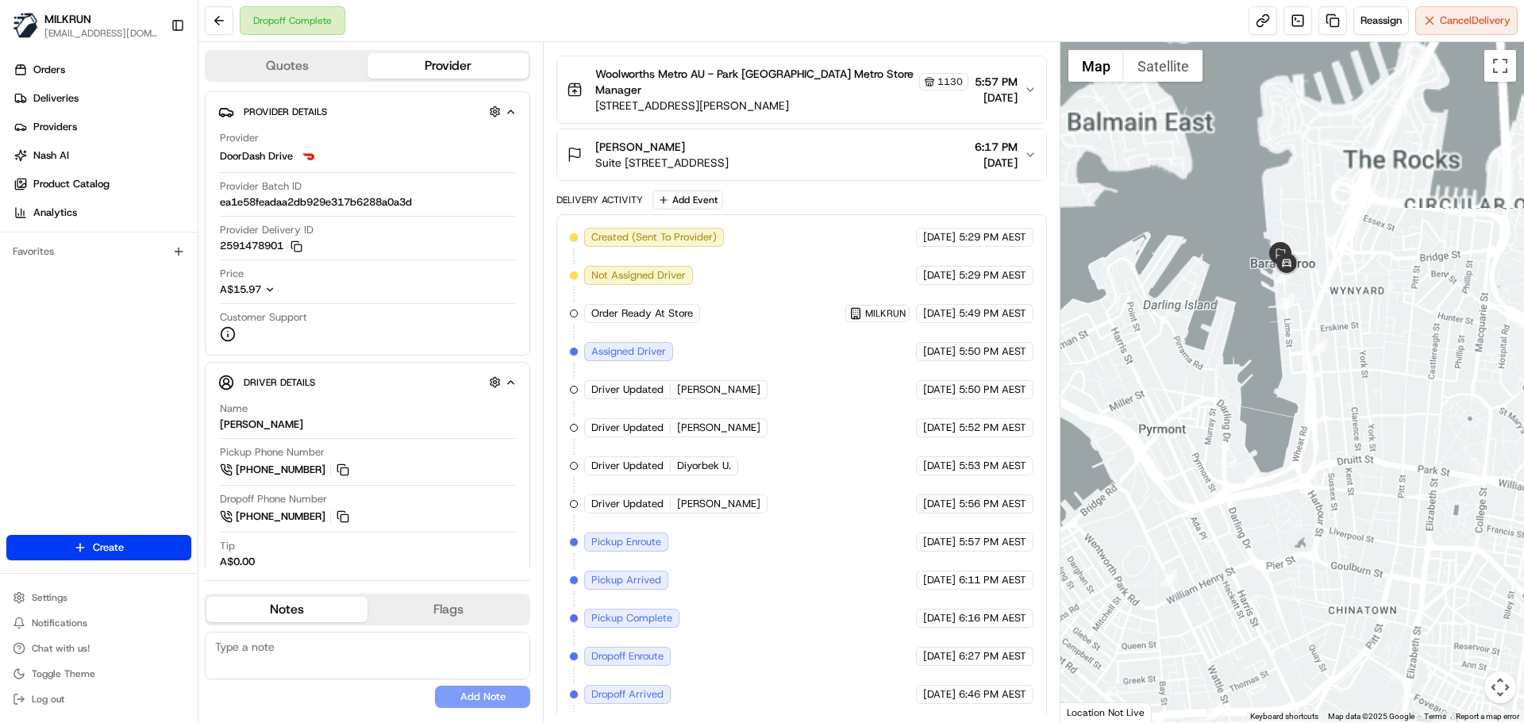
drag, startPoint x: 1287, startPoint y: 533, endPoint x: 1300, endPoint y: 615, distance: 82.7
click at [1300, 615] on div at bounding box center [1292, 382] width 464 height 680
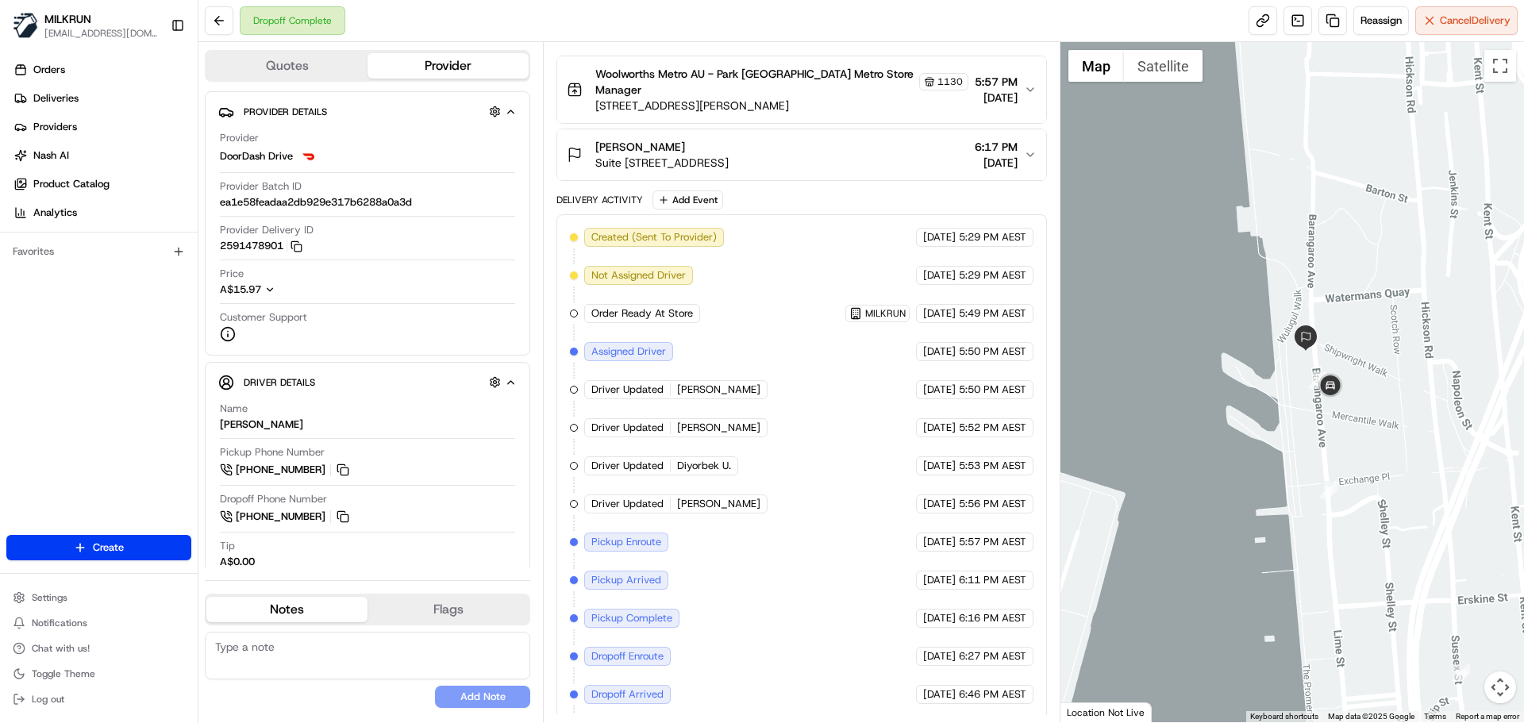
drag, startPoint x: 1317, startPoint y: 482, endPoint x: 1291, endPoint y: 506, distance: 34.8
click at [1291, 506] on div at bounding box center [1292, 382] width 464 height 680
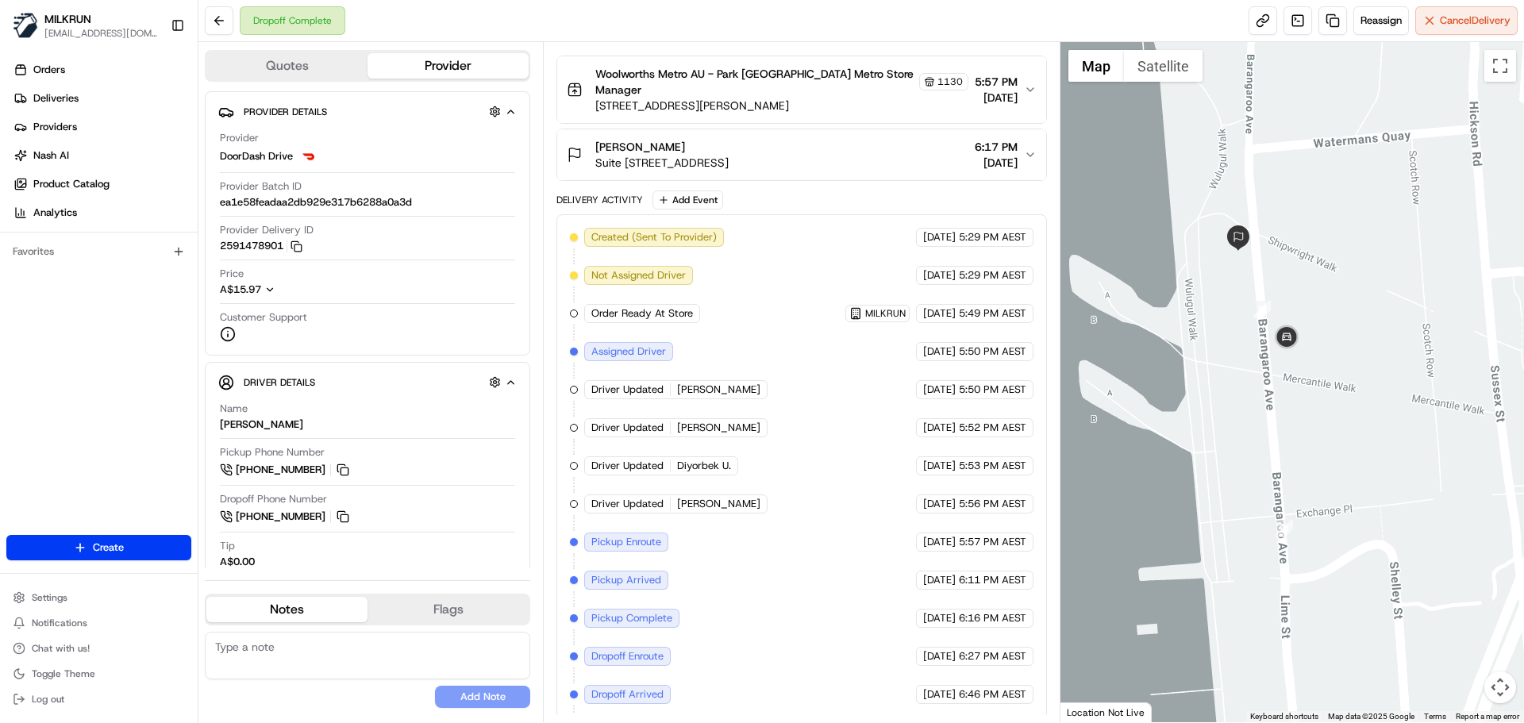
drag, startPoint x: 1275, startPoint y: 477, endPoint x: 1256, endPoint y: 485, distance: 19.9
click at [1257, 484] on div at bounding box center [1292, 382] width 464 height 680
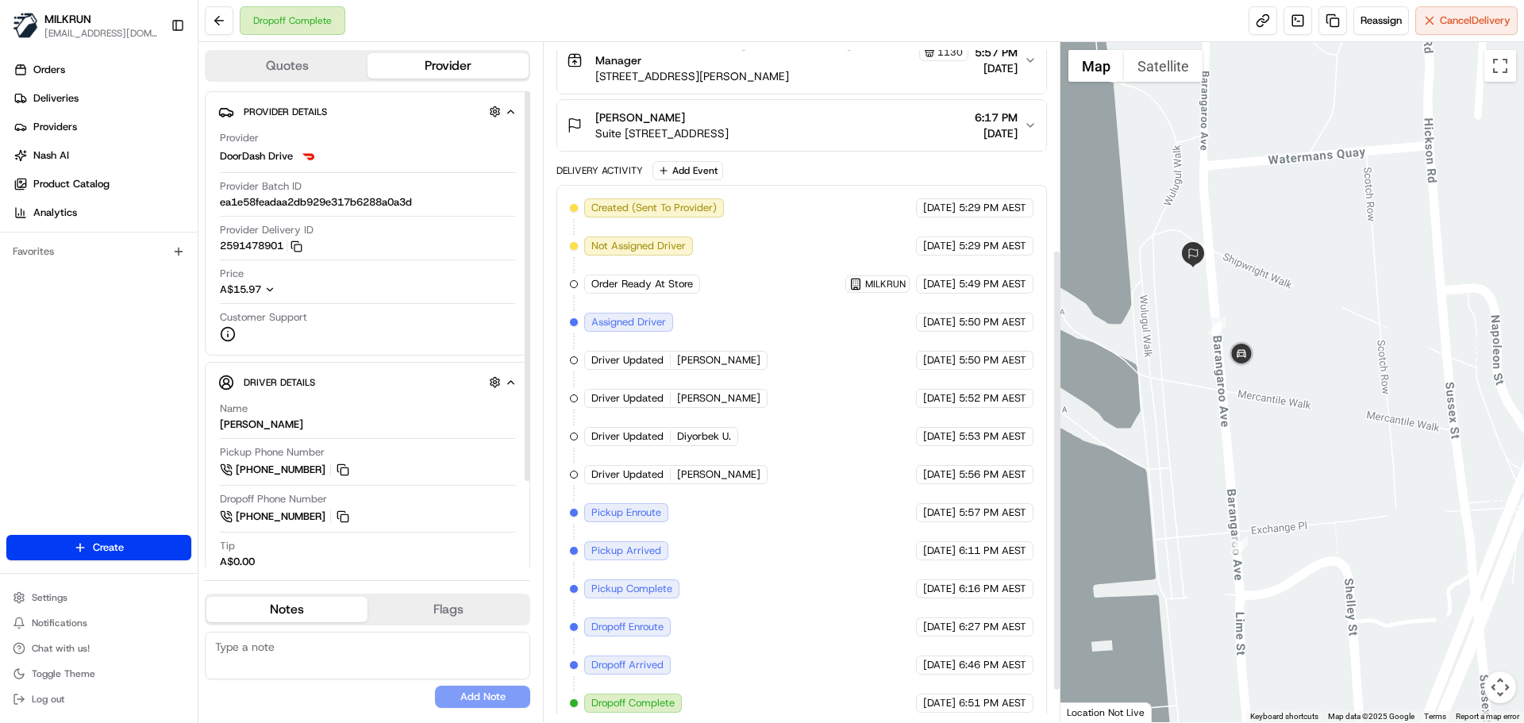
scroll to position [367, 0]
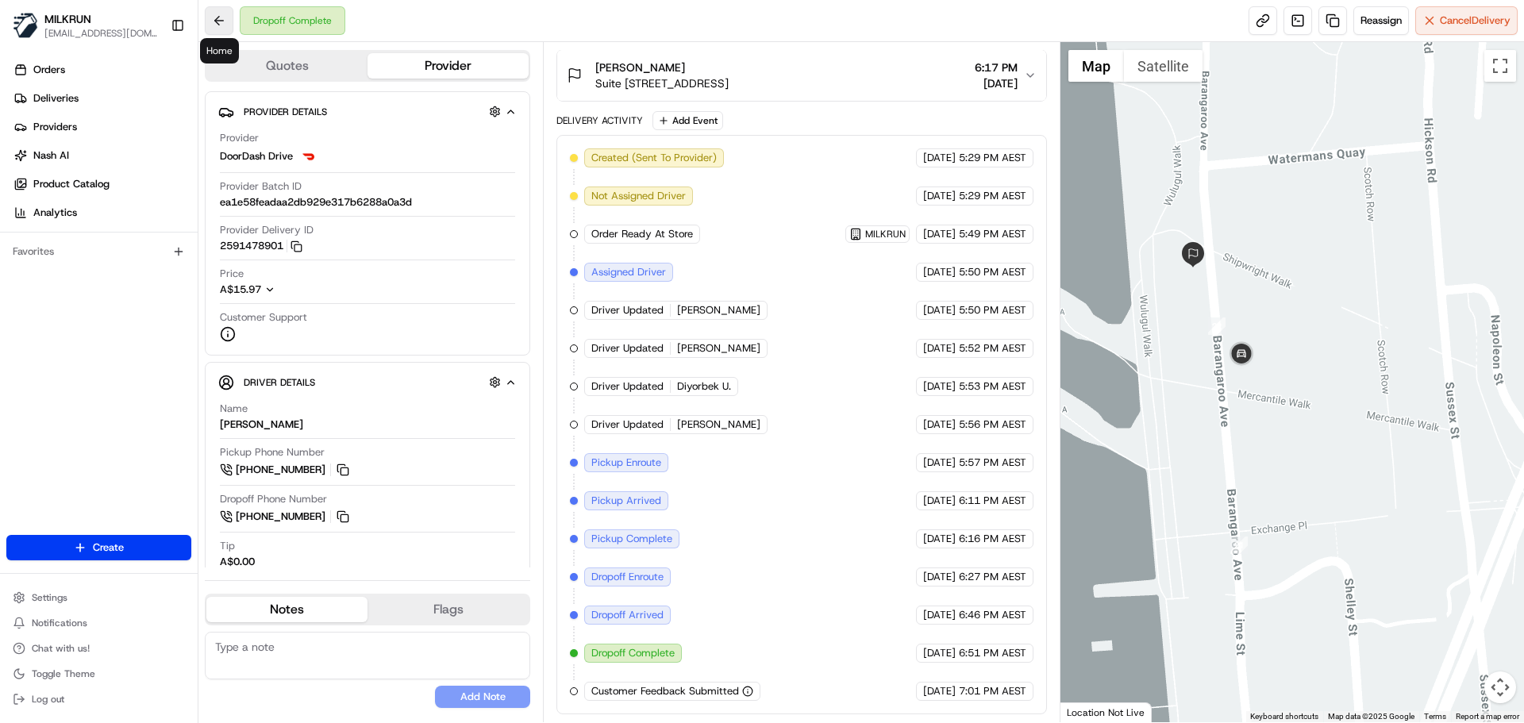
click at [221, 13] on button at bounding box center [219, 20] width 29 height 29
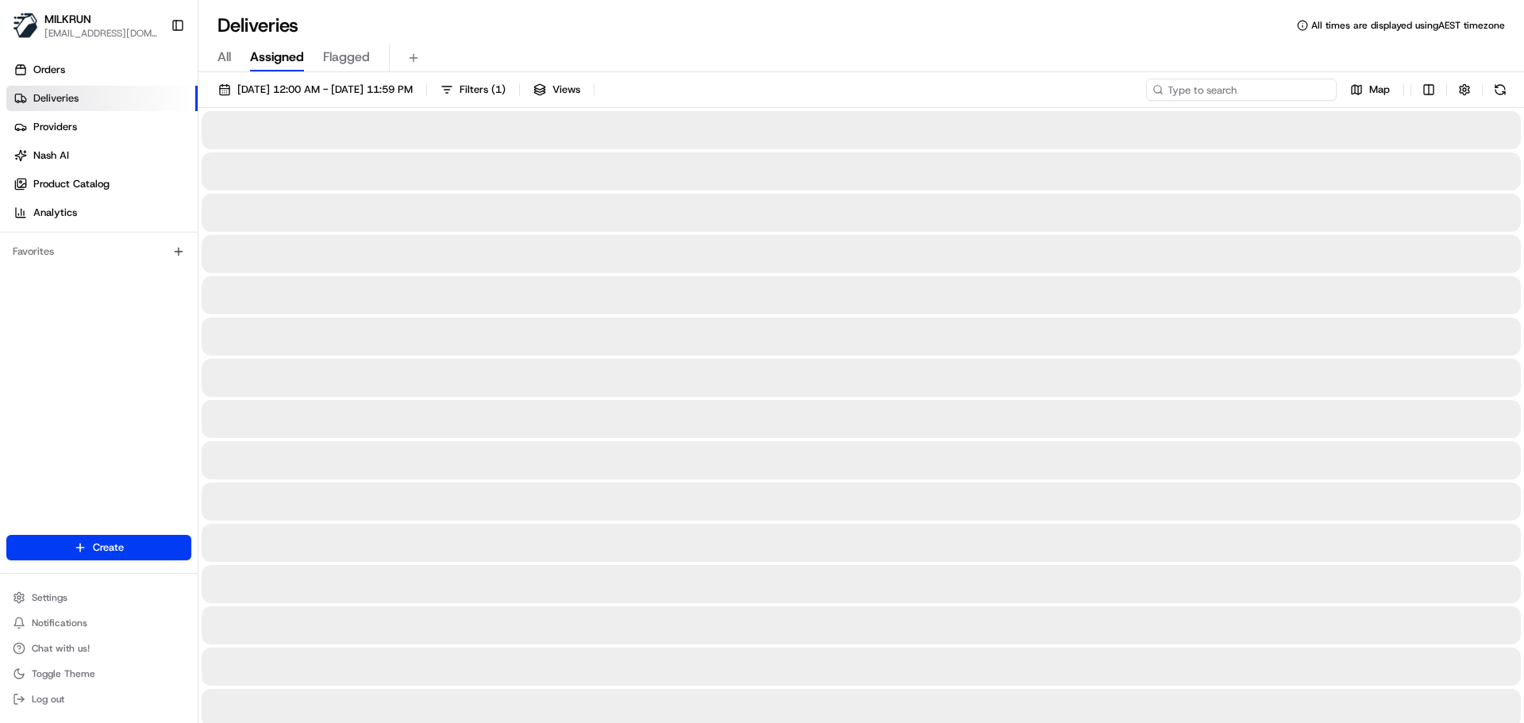
click at [1223, 86] on input at bounding box center [1241, 90] width 190 height 22
paste input "saphire sweet"
click at [1175, 96] on input "saphire sweet" at bounding box center [1241, 90] width 190 height 22
click at [1171, 94] on input "saphire sweet" at bounding box center [1241, 90] width 190 height 22
click at [1268, 89] on input "saphire sweet" at bounding box center [1241, 90] width 190 height 22
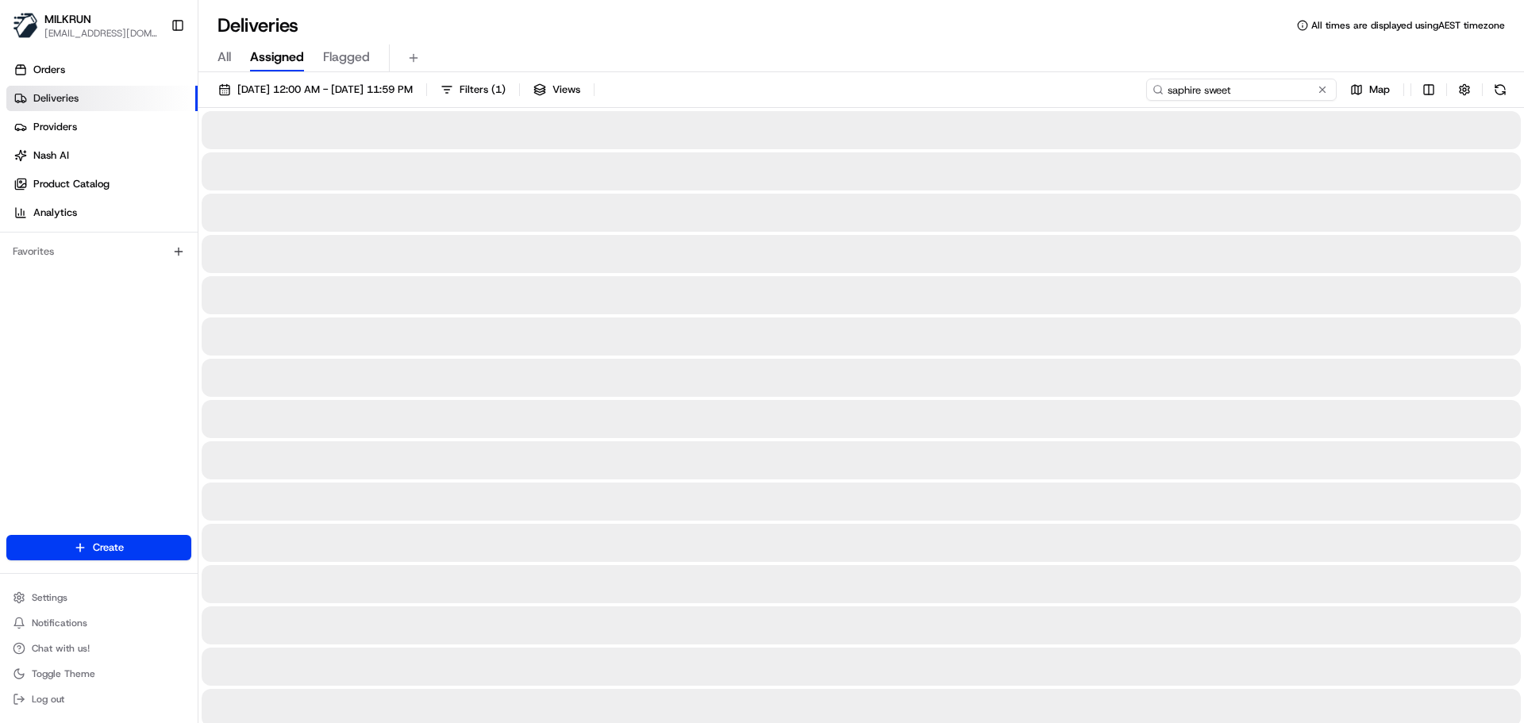
type input "saphire sweet"
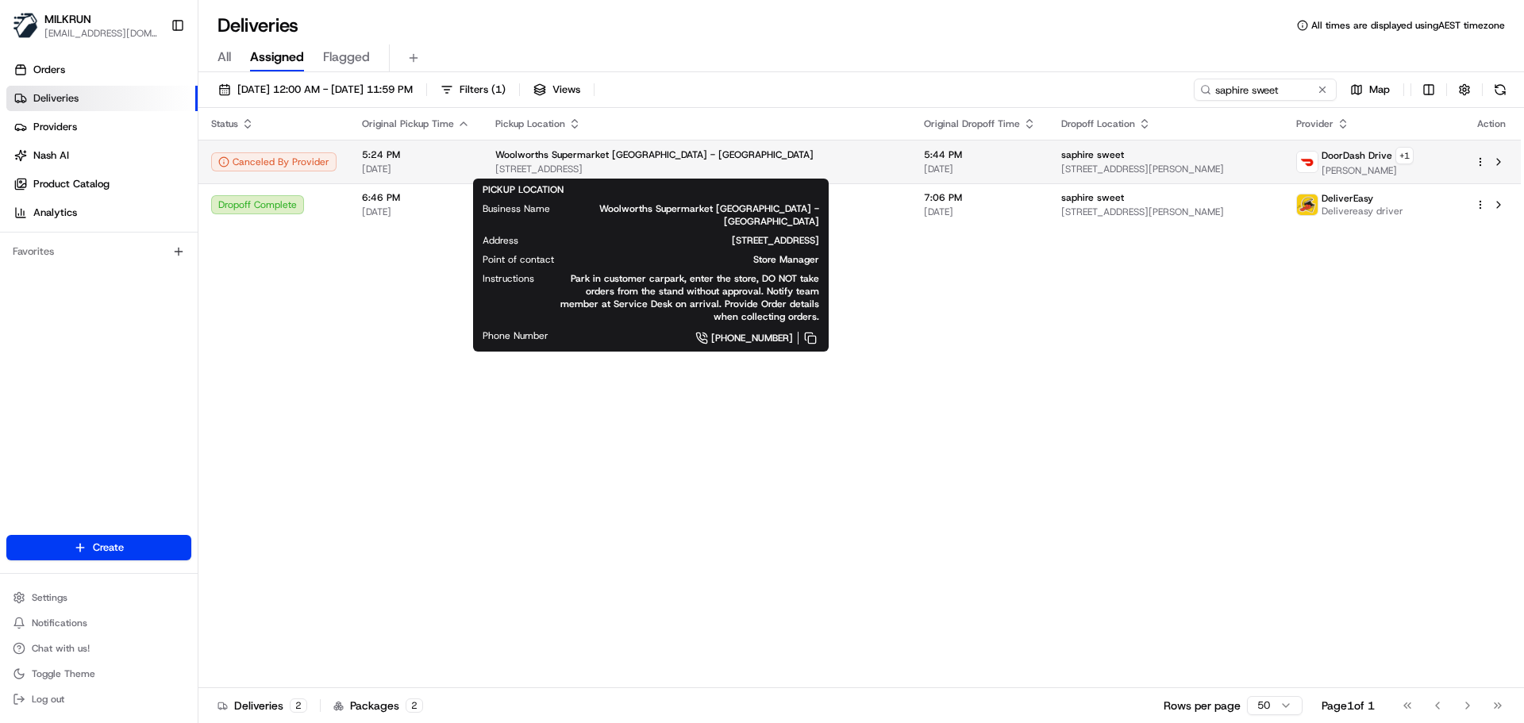
click at [738, 155] on div "Woolworths Supermarket NZ - Manukau" at bounding box center [696, 154] width 403 height 13
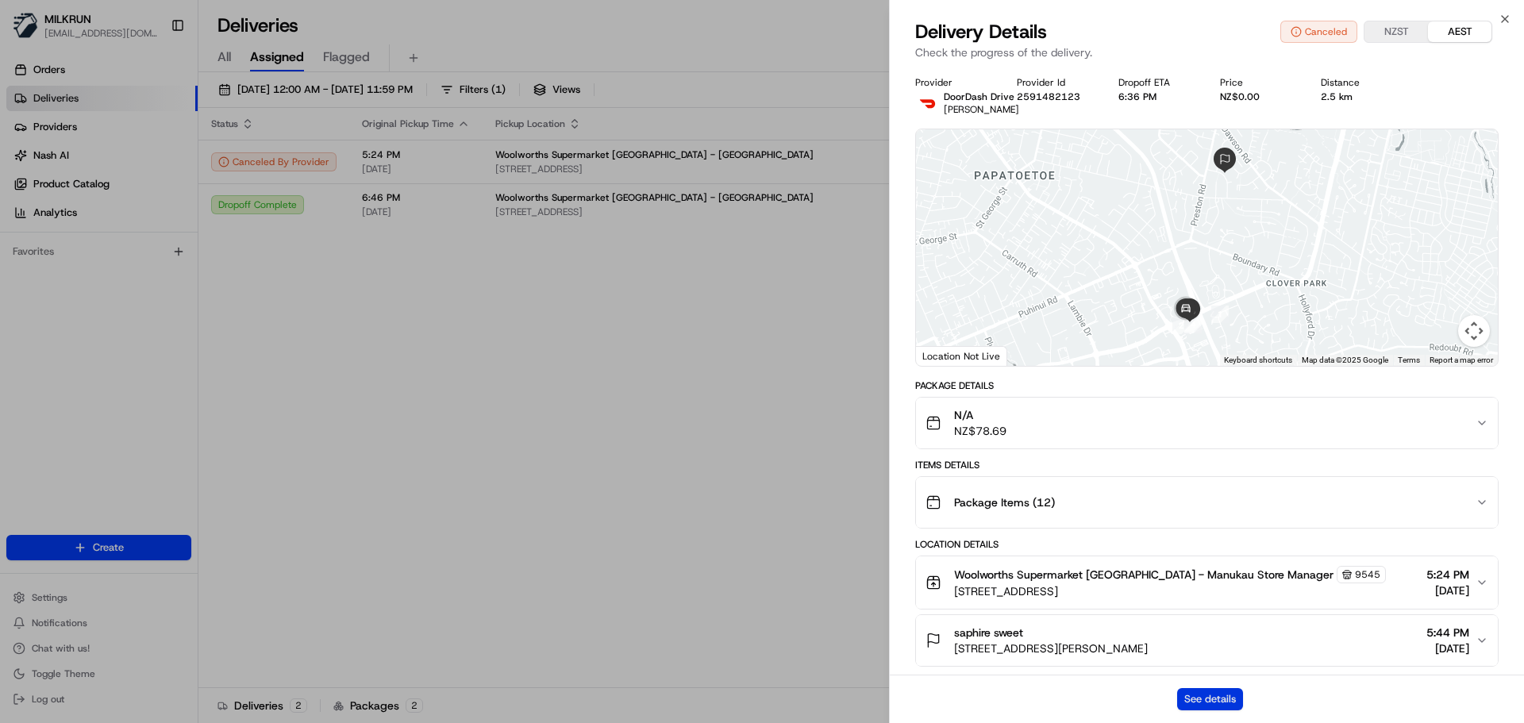
click at [1208, 694] on button "See details" at bounding box center [1210, 699] width 66 height 22
drag, startPoint x: 744, startPoint y: 91, endPoint x: 840, endPoint y: 83, distance: 95.6
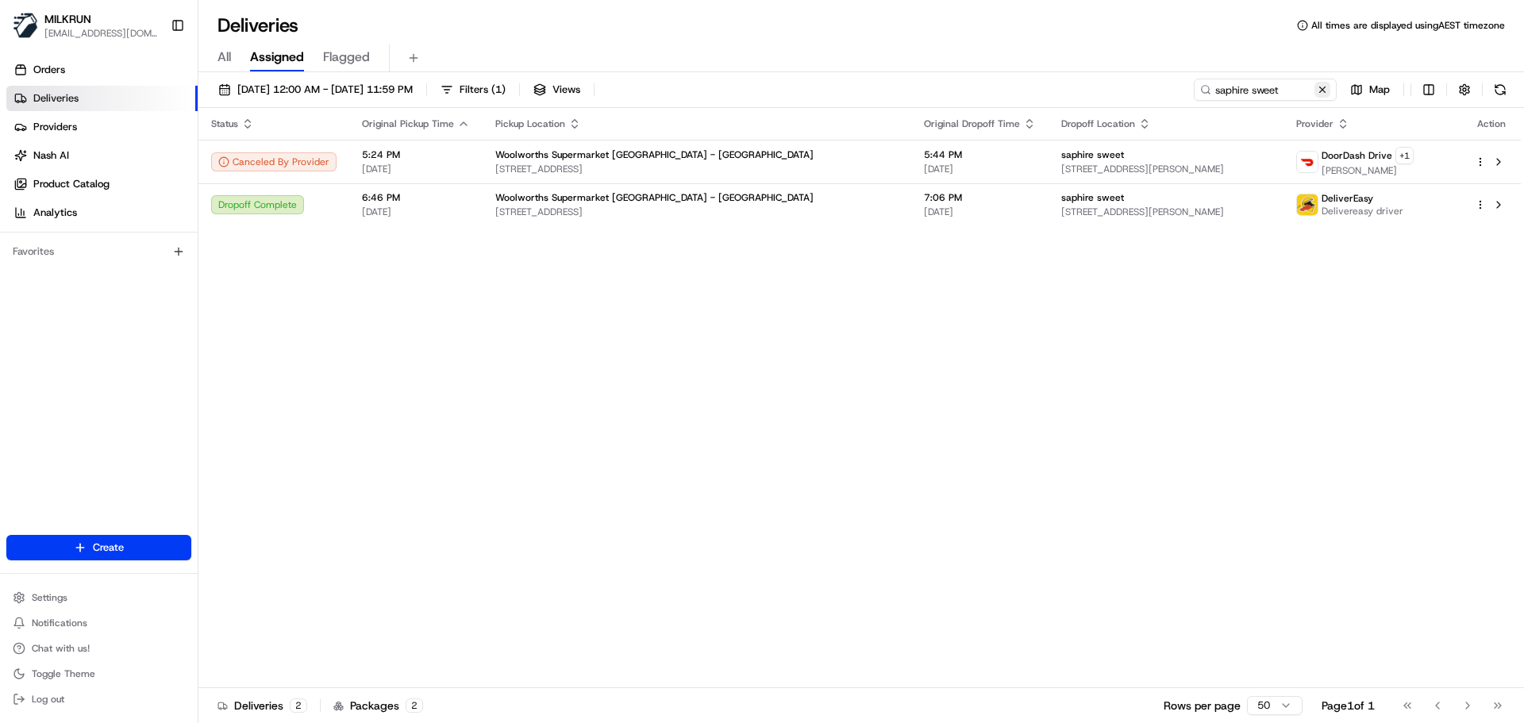
click at [1321, 91] on button at bounding box center [1322, 90] width 16 height 16
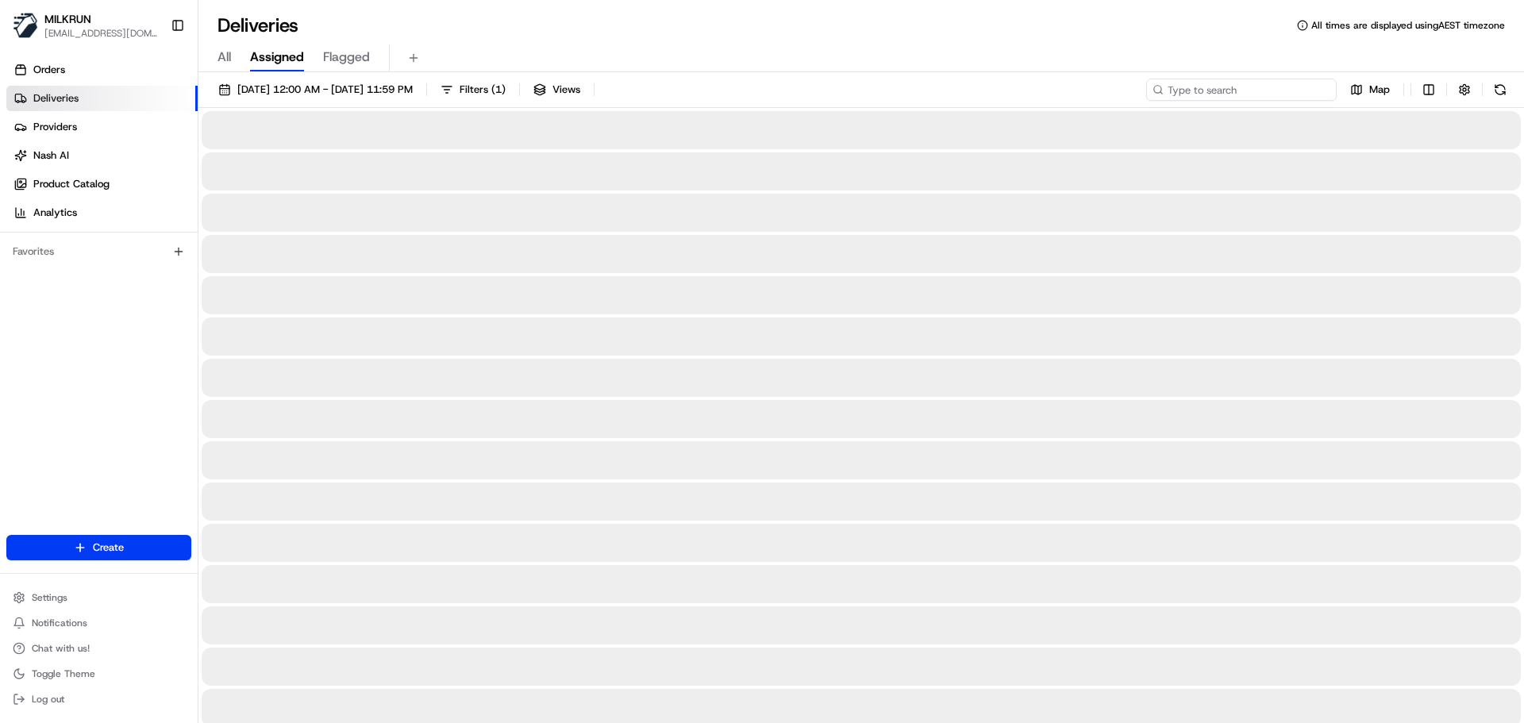
click at [1221, 90] on input at bounding box center [1241, 90] width 190 height 22
paste input "[PERSON_NAME]"
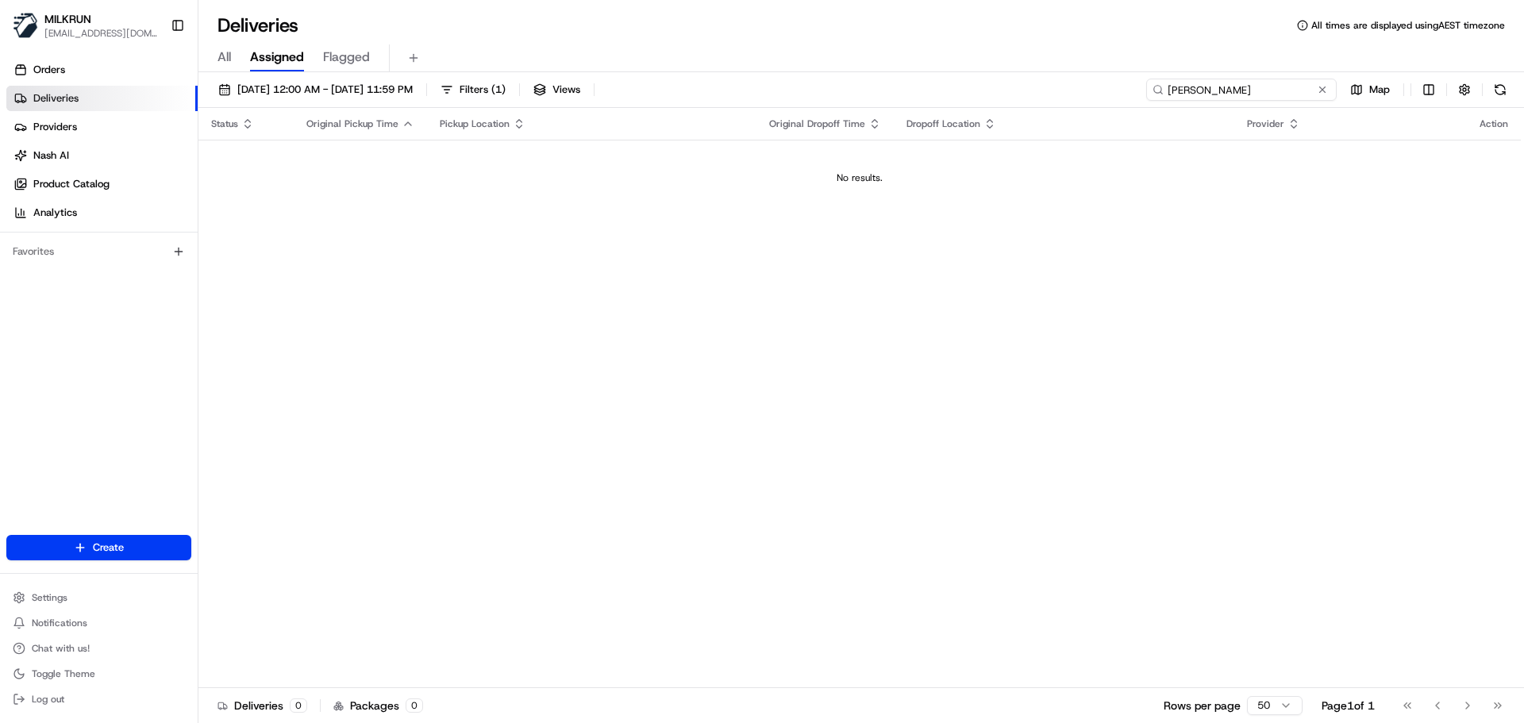
drag, startPoint x: 1173, startPoint y: 85, endPoint x: 1168, endPoint y: 97, distance: 12.8
click at [1173, 87] on input "[PERSON_NAME]" at bounding box center [1241, 90] width 190 height 22
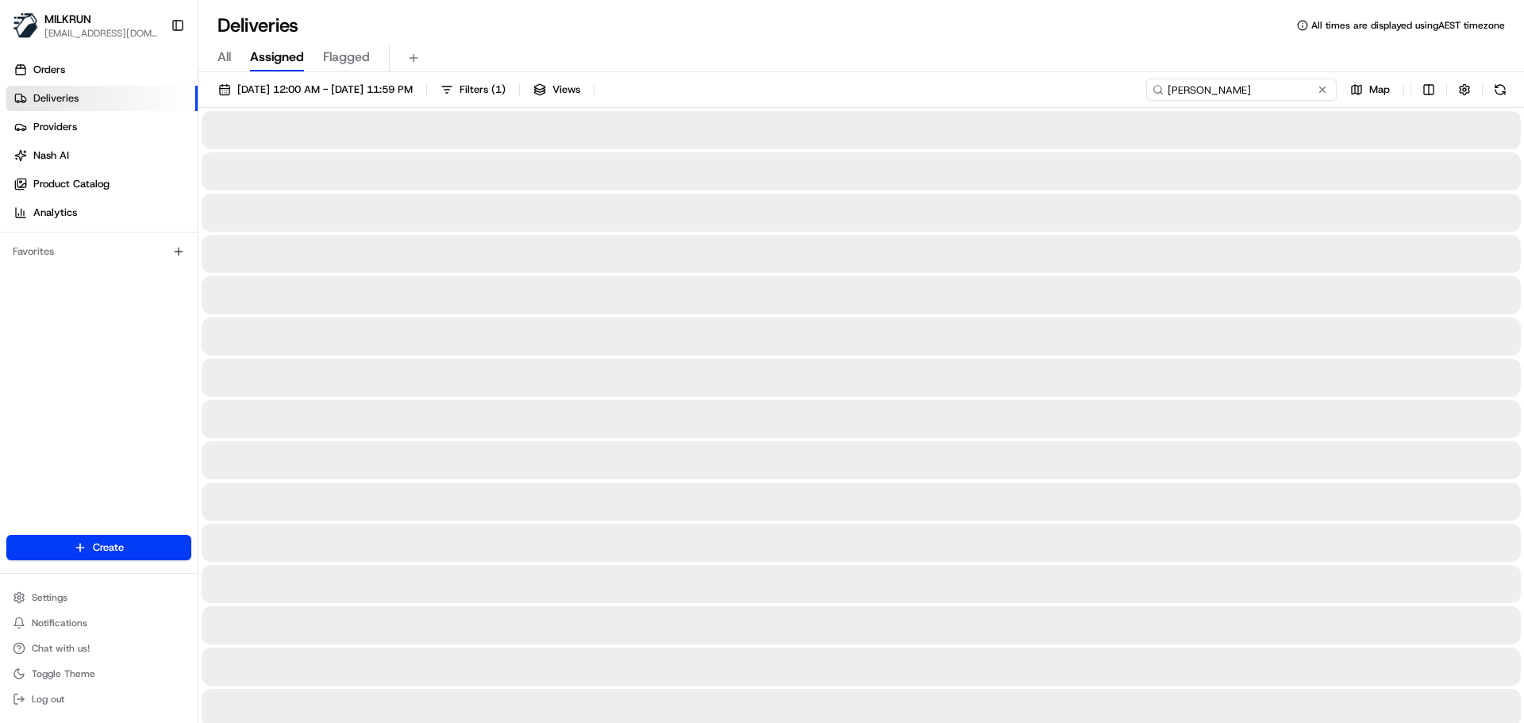
type input "[PERSON_NAME]"
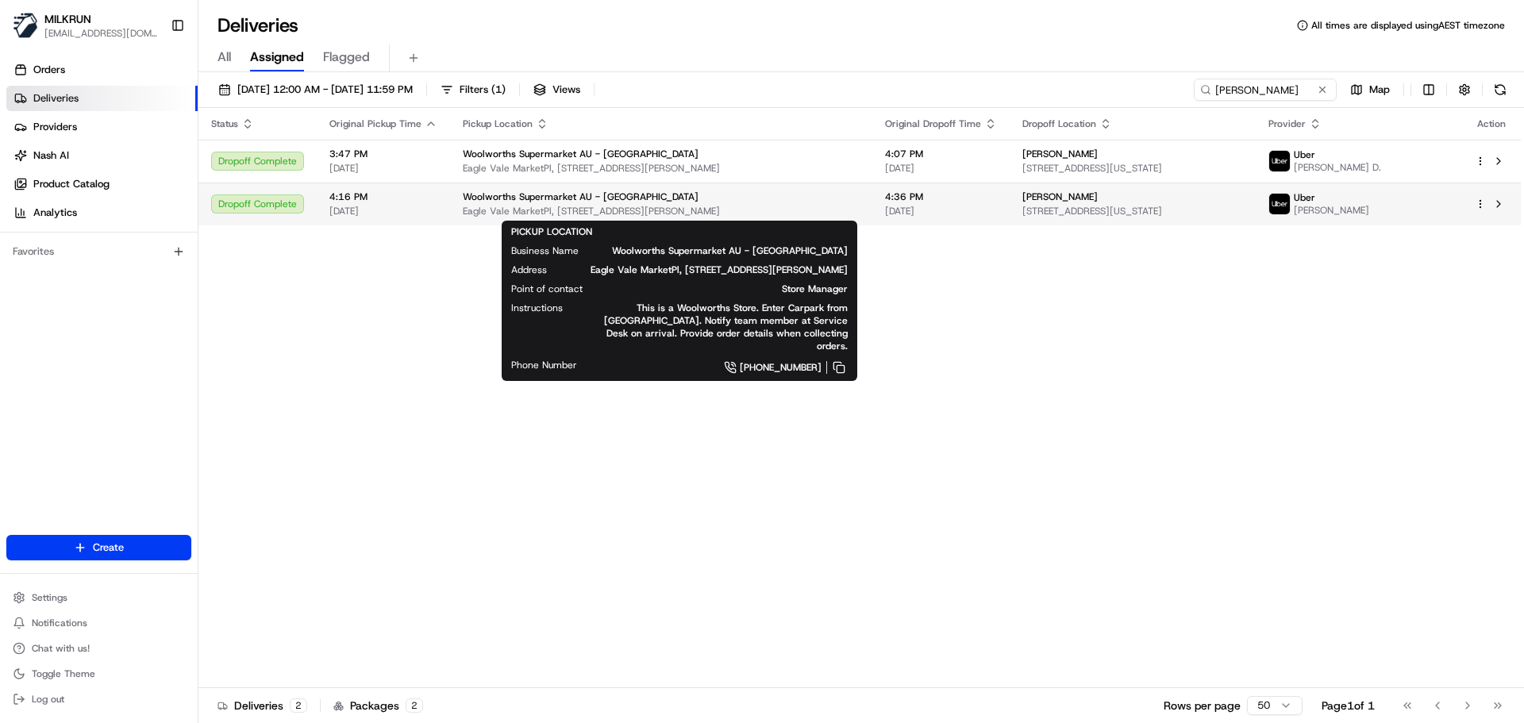
click at [859, 200] on div "Woolworths Supermarket AU - Eagle Vale" at bounding box center [661, 196] width 397 height 13
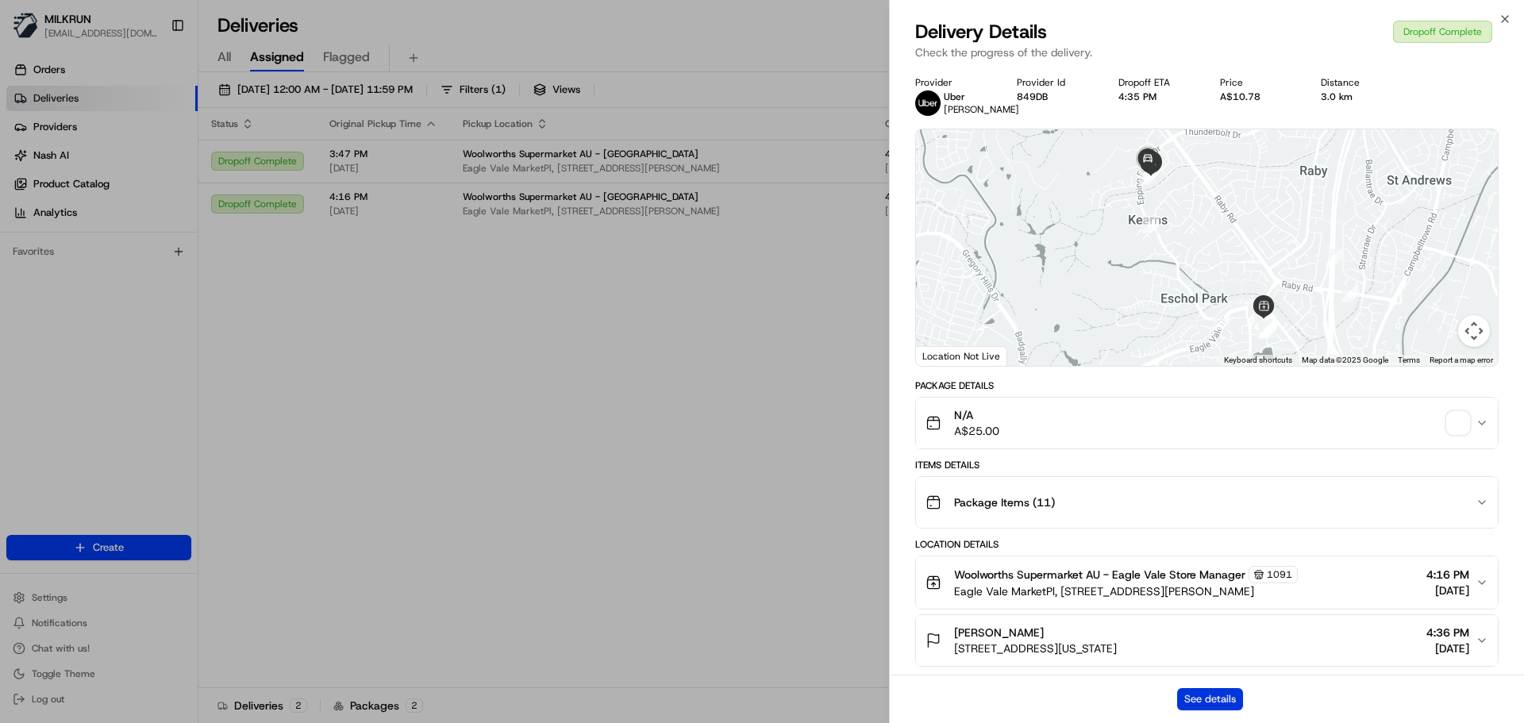
click at [1216, 699] on button "See details" at bounding box center [1210, 699] width 66 height 22
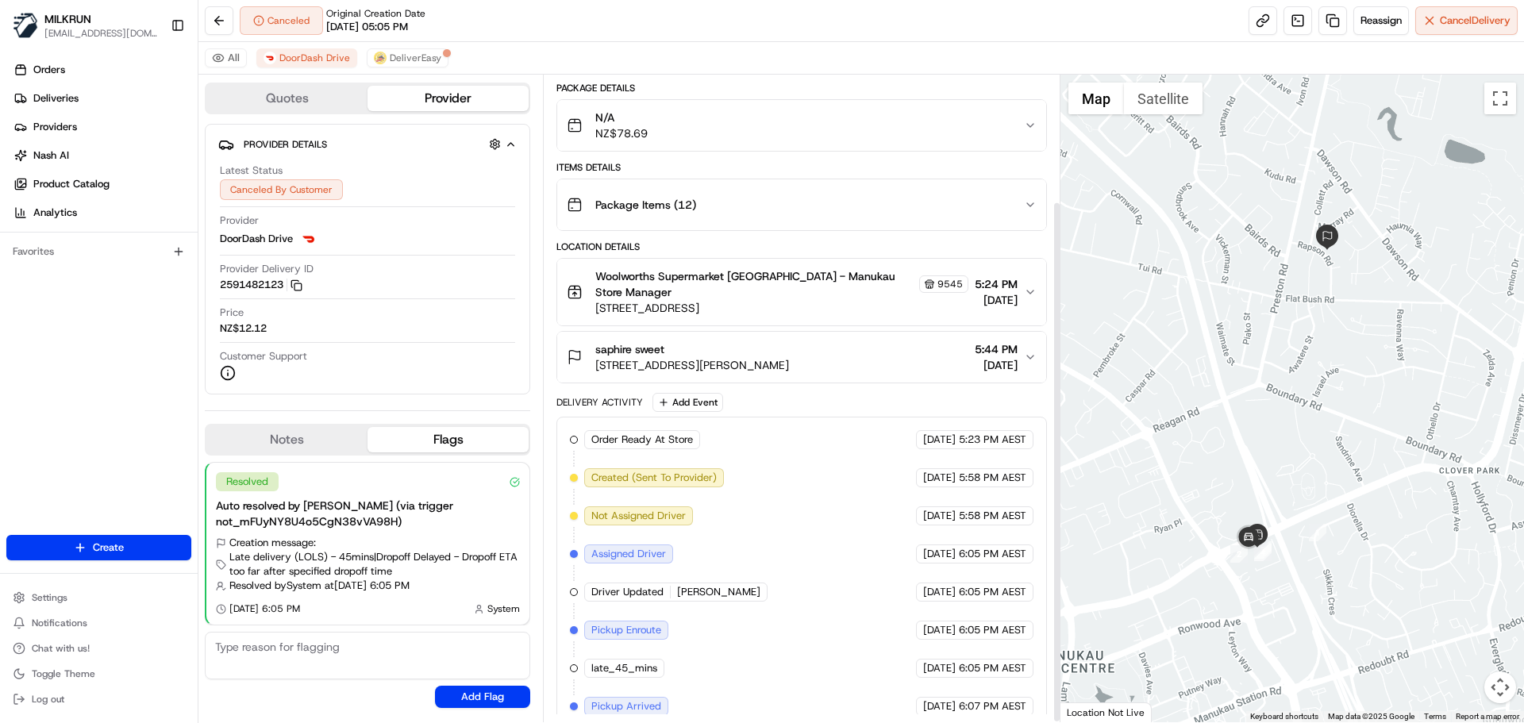
scroll to position [157, 0]
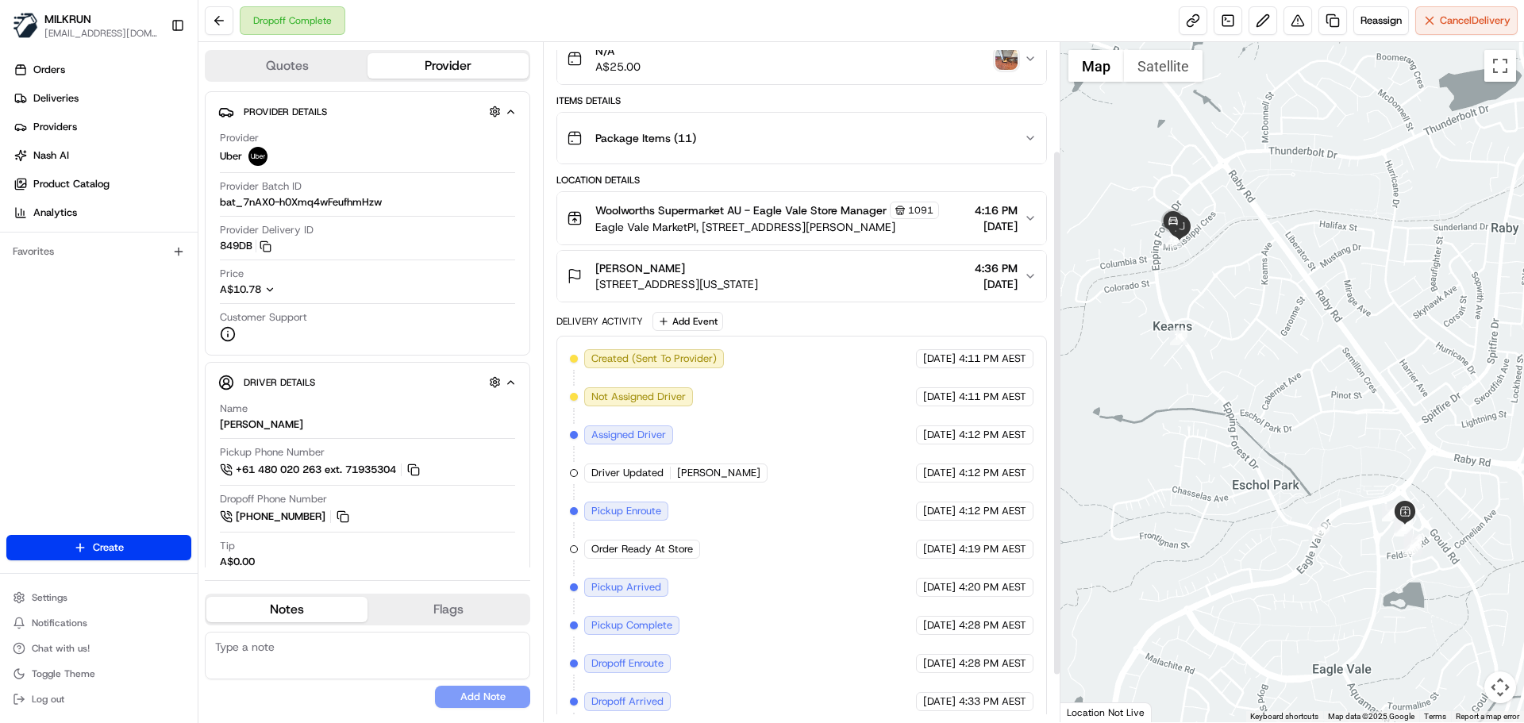
scroll to position [159, 0]
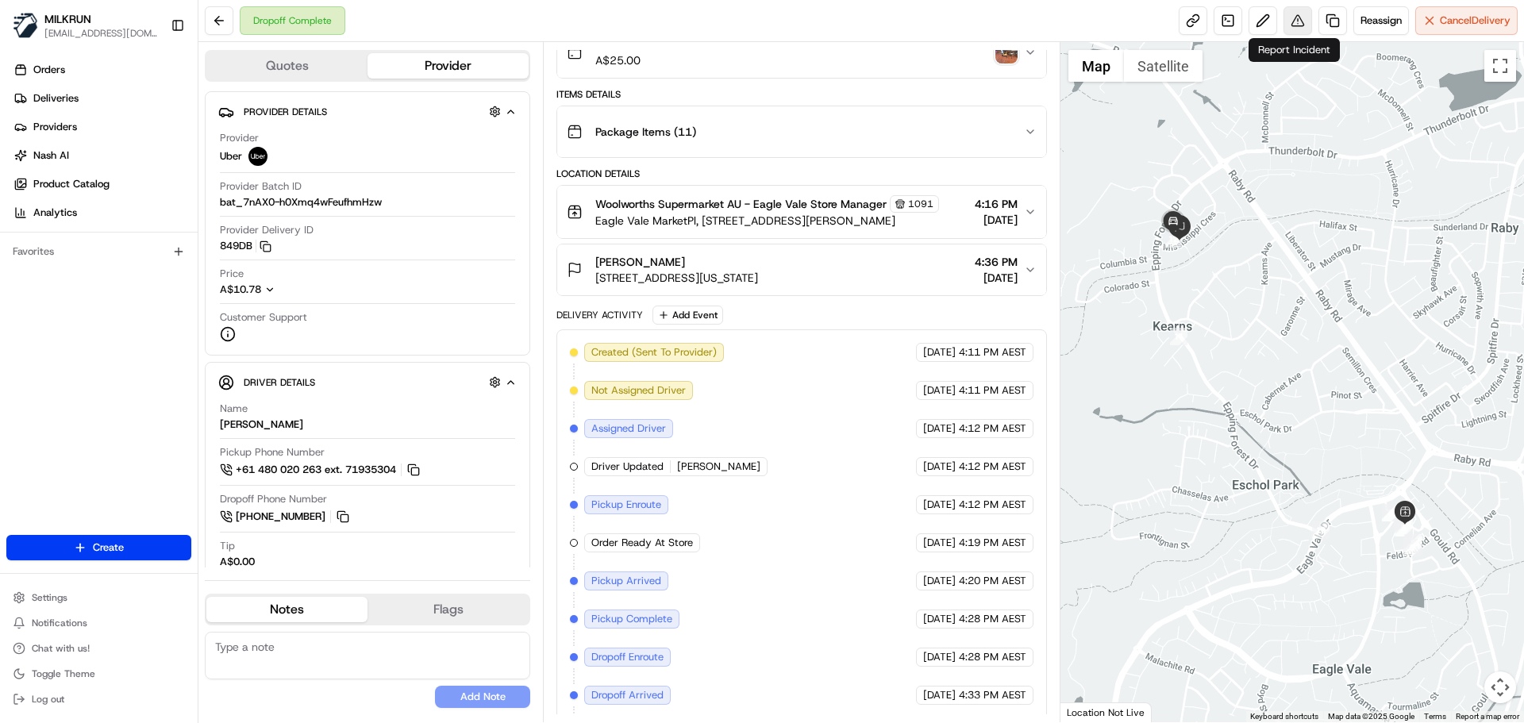
click at [1294, 17] on button at bounding box center [1297, 20] width 29 height 29
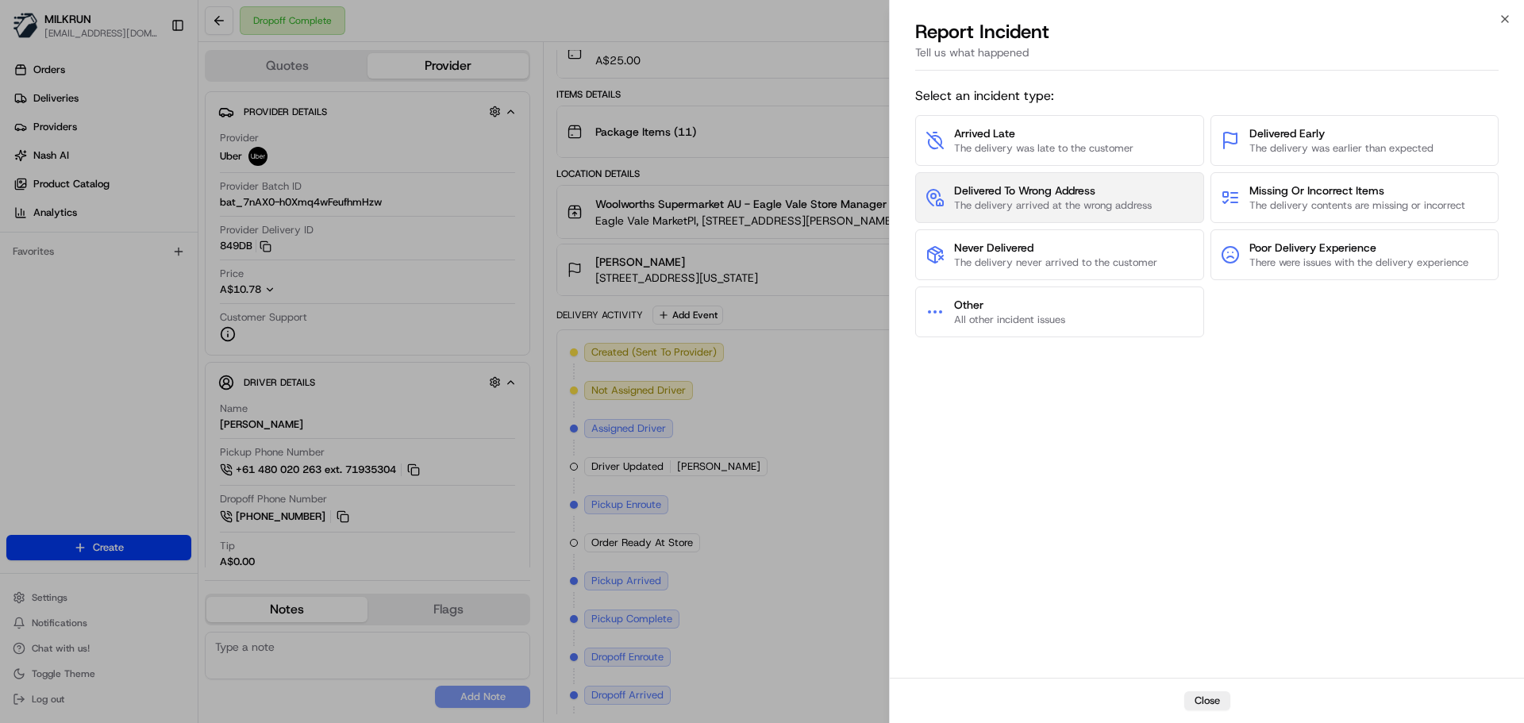
click at [1041, 198] on span "The delivery arrived at the wrong address" at bounding box center [1053, 205] width 198 height 14
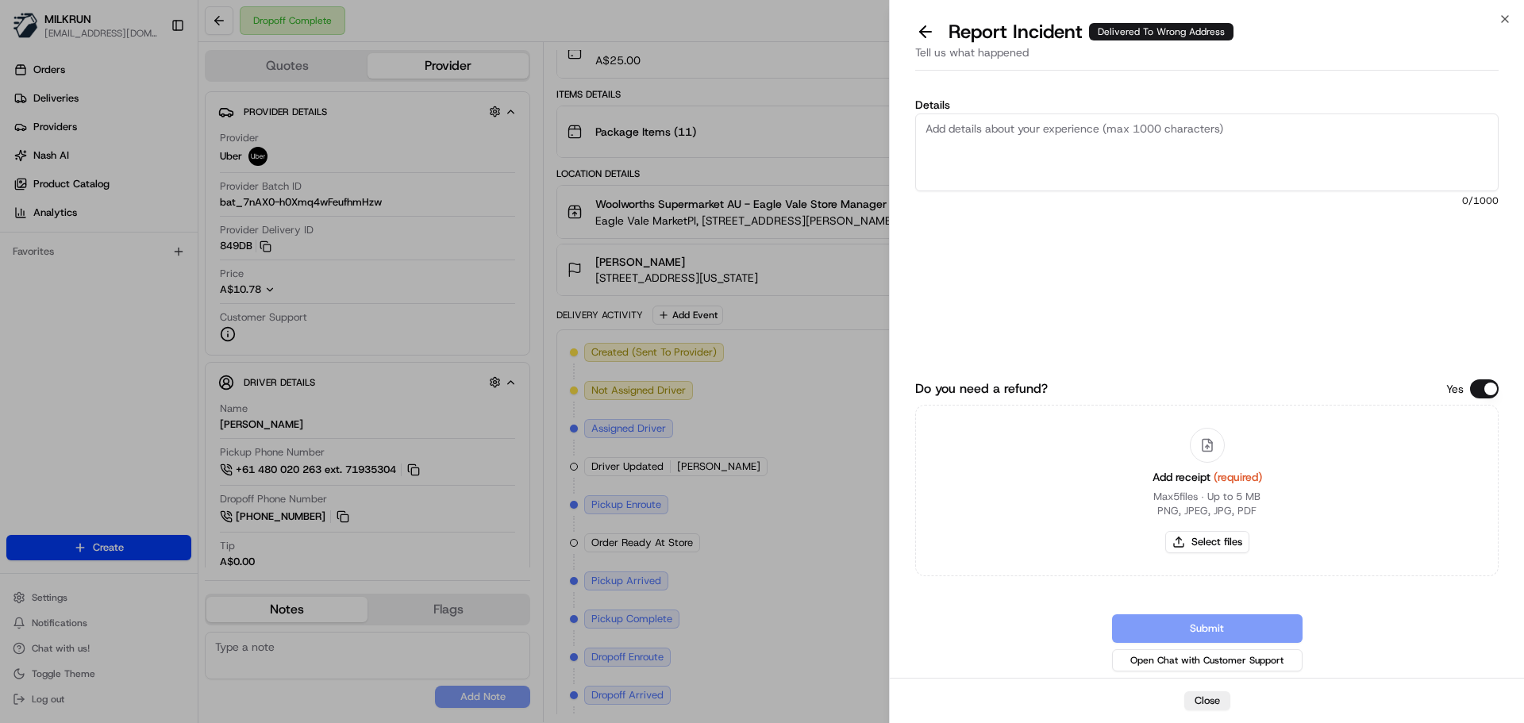
click at [931, 131] on textarea "Details" at bounding box center [1206, 152] width 583 height 78
type textarea "F"
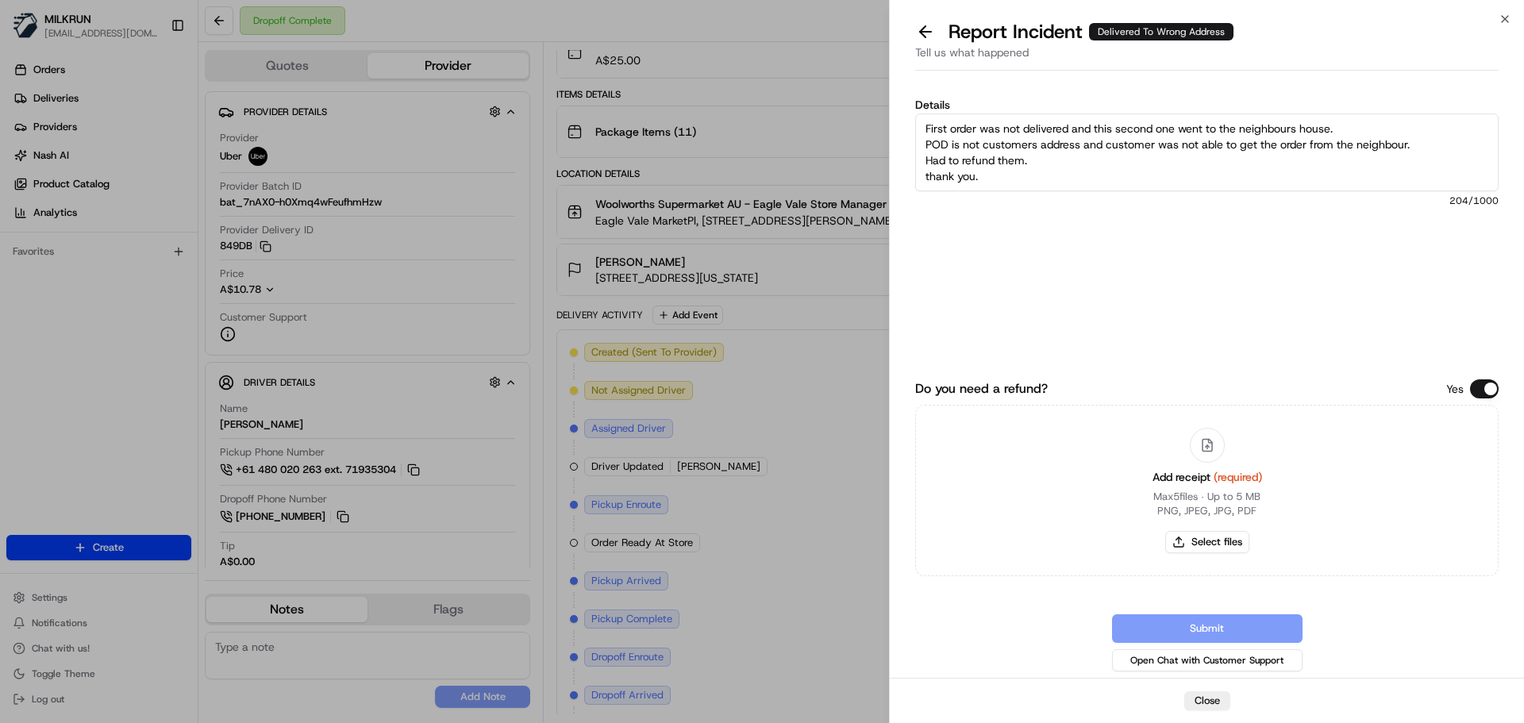
drag, startPoint x: 930, startPoint y: 176, endPoint x: 930, endPoint y: 238, distance: 61.9
click at [930, 177] on textarea "First order was not delivered and this second one went to the neighbours house.…" at bounding box center [1206, 152] width 583 height 78
type textarea "First order was not delivered and this second one went to the neighbours house.…"
click at [1217, 537] on button "Select files" at bounding box center [1207, 542] width 84 height 22
type input "C:\fakepath\[PERSON_NAME] invoice.png"
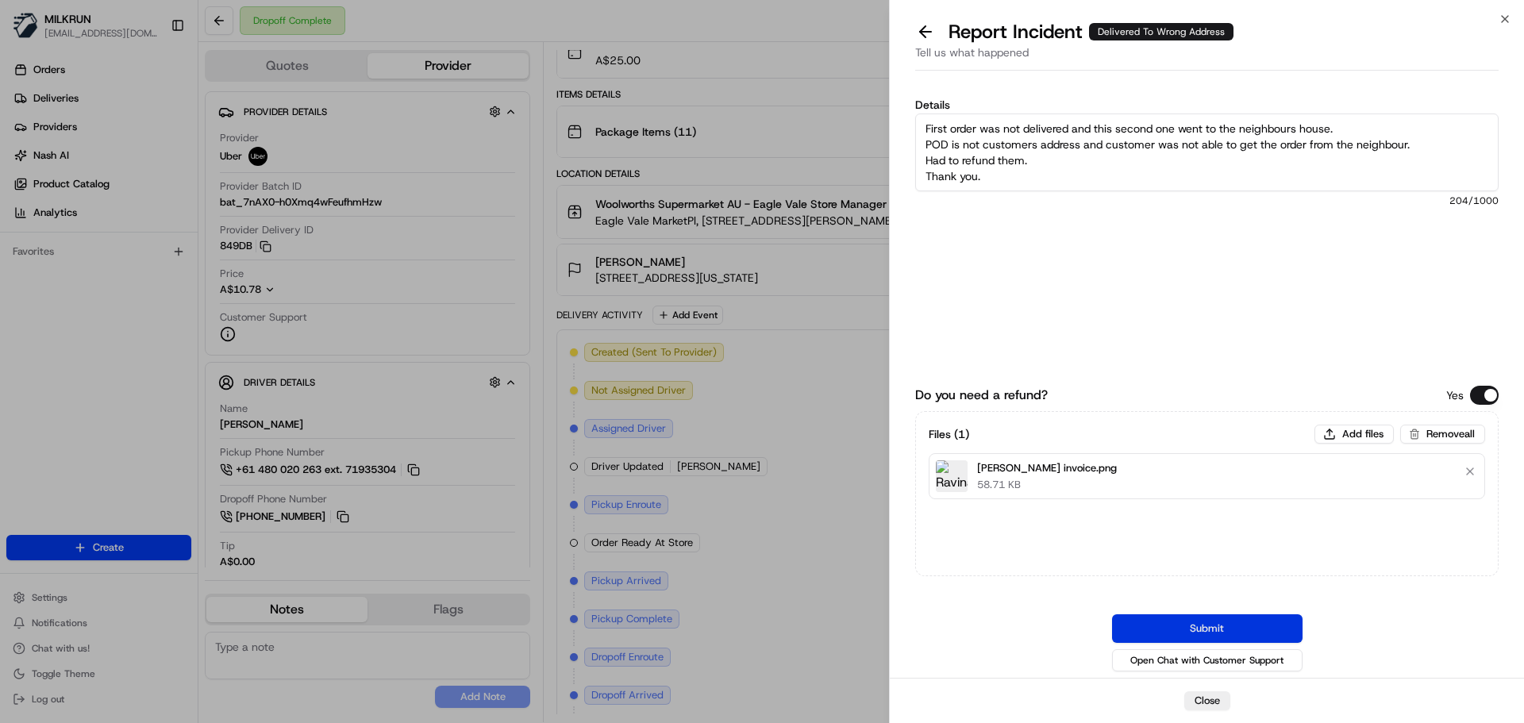
click at [1214, 636] on button "Submit" at bounding box center [1207, 628] width 190 height 29
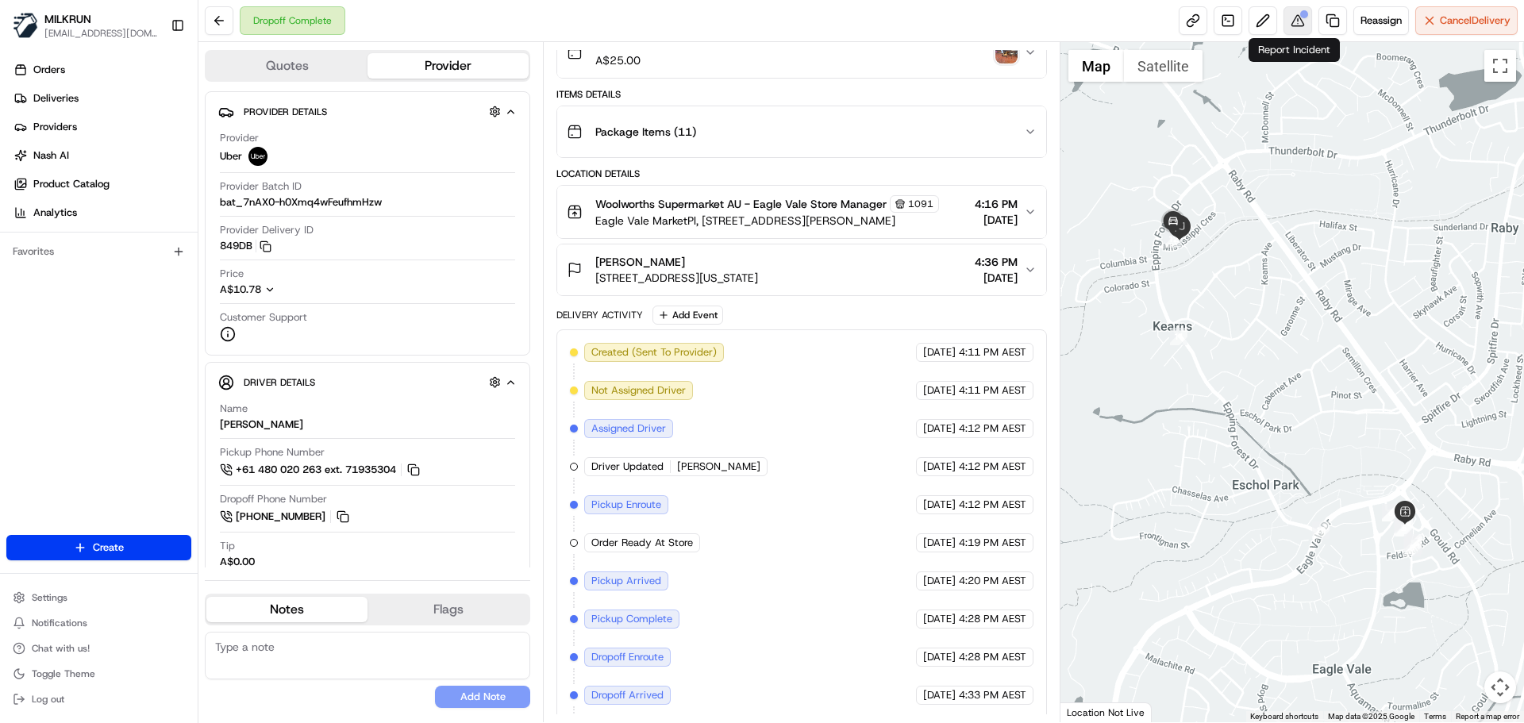
click at [1300, 17] on div at bounding box center [1304, 14] width 8 height 8
